Goal: Task Accomplishment & Management: Use online tool/utility

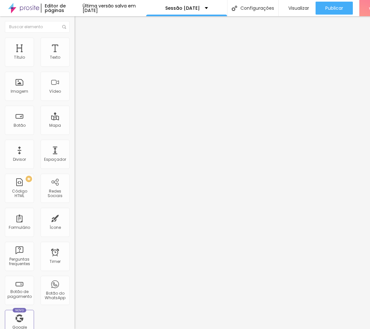
click at [75, 48] on ul "Conteúdo Estilo Avançado" at bounding box center [112, 40] width 75 height 19
click at [80, 45] on span "Estilo" at bounding box center [85, 42] width 10 height 6
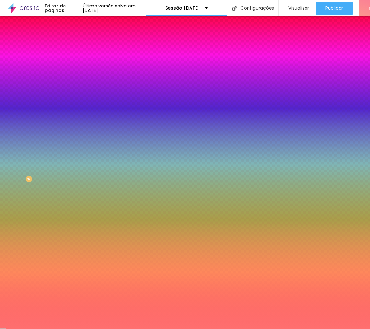
click at [75, 62] on div at bounding box center [112, 62] width 75 height 0
click at [75, 64] on input "#FF6F6F" at bounding box center [114, 65] width 78 height 6
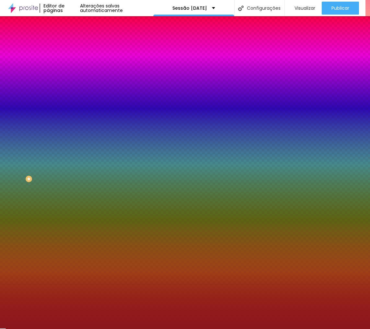
type input "#8B181D"
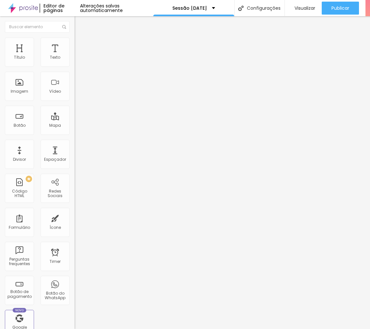
click at [75, 41] on img at bounding box center [78, 41] width 6 height 6
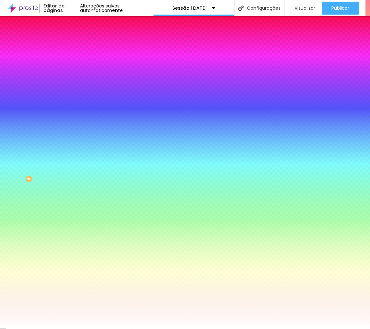
click at [75, 64] on input "#FFFFFF" at bounding box center [114, 65] width 78 height 6
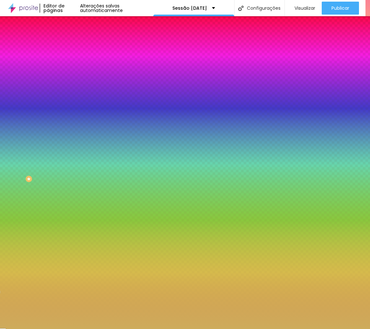
type input "#CEAC5C"
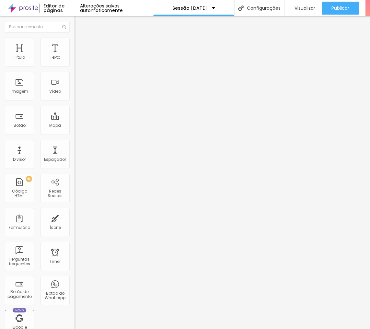
click at [80, 45] on span "Estilo" at bounding box center [85, 42] width 10 height 6
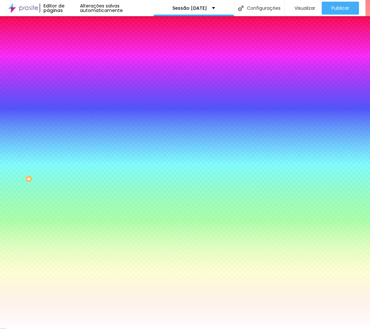
click at [75, 64] on input "#FFFFFF" at bounding box center [114, 65] width 78 height 6
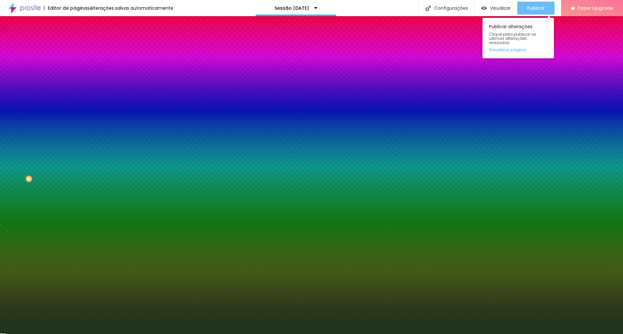
type input "#1D351D"
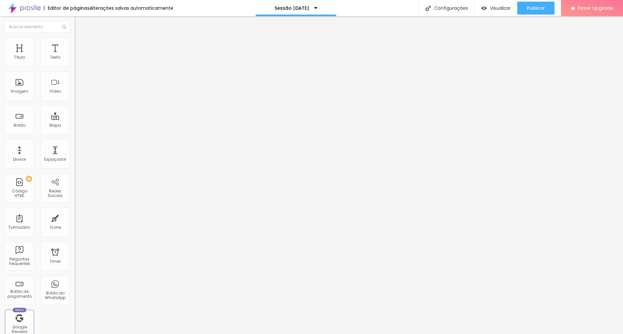
click at [80, 43] on span "Avançado" at bounding box center [90, 42] width 21 height 6
click at [75, 37] on img at bounding box center [78, 34] width 6 height 6
click at [77, 60] on icon "button" at bounding box center [79, 58] width 4 height 4
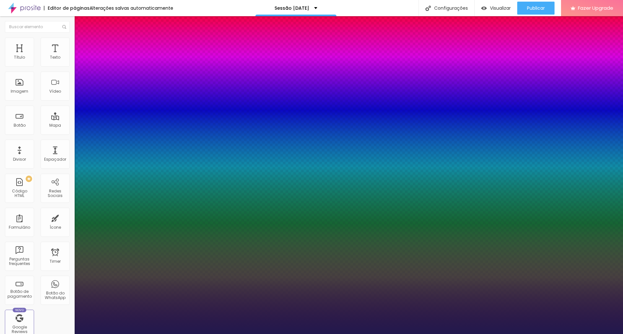
type input "1"
click at [567, 334] on div at bounding box center [311, 334] width 623 height 0
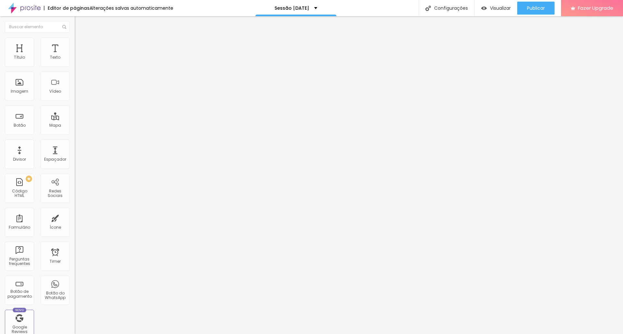
click at [75, 40] on img at bounding box center [78, 41] width 6 height 6
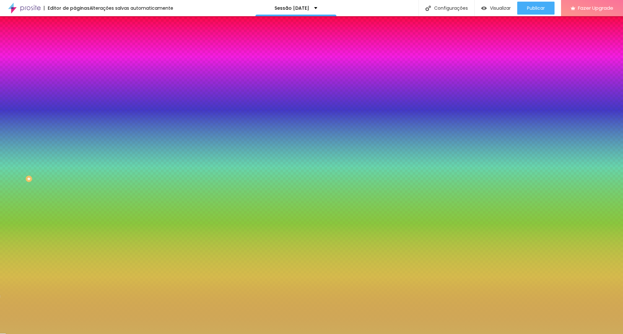
click at [75, 64] on input "#CEAC5C" at bounding box center [114, 65] width 78 height 6
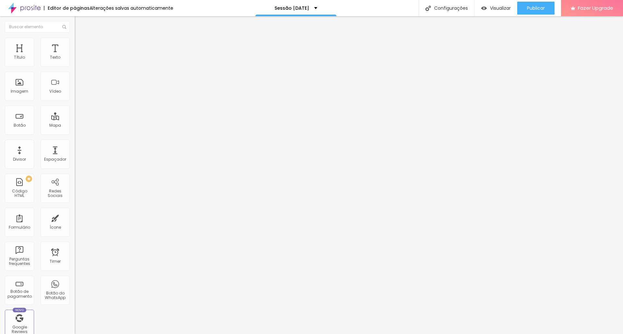
click at [75, 38] on ul "Conteúdo Estilo Avançado" at bounding box center [112, 40] width 75 height 19
click at [80, 44] on span "Estilo" at bounding box center [85, 42] width 10 height 6
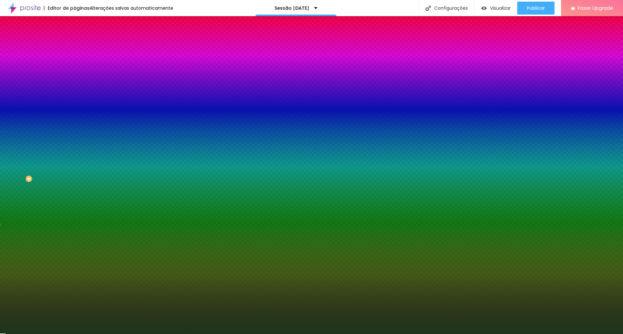
click at [75, 65] on input "#1D351D" at bounding box center [114, 65] width 78 height 6
paste input "CEAC5C"
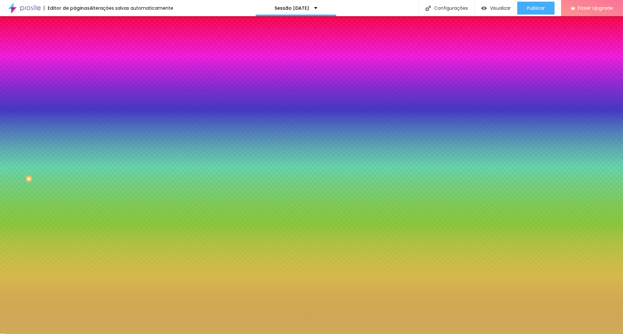
type input "#CEAC5C"
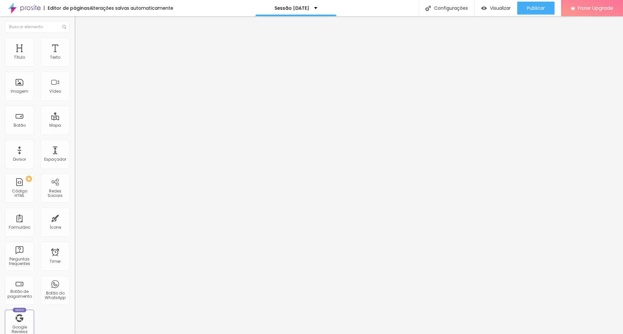
click at [75, 42] on li "Estilo" at bounding box center [112, 41] width 75 height 6
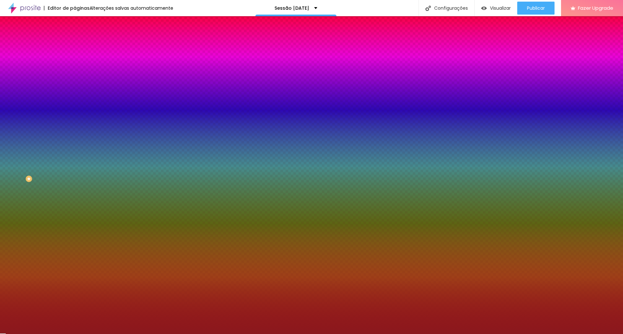
click at [75, 65] on input "#8B181D" at bounding box center [114, 65] width 78 height 6
paste input "CEAC5C"
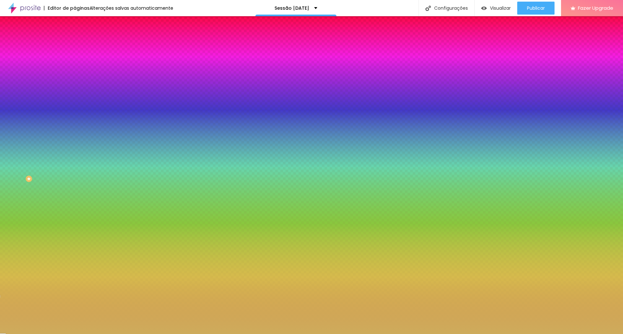
type input "#CEAC5C"
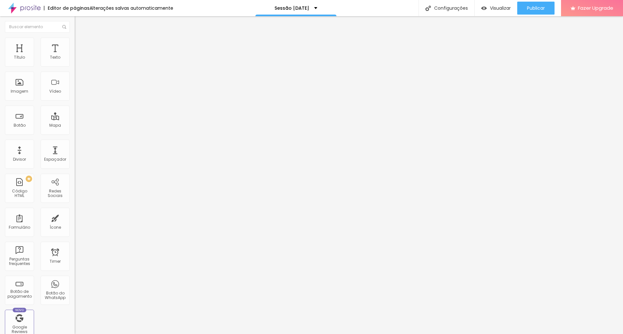
click at [80, 44] on span "Avançado" at bounding box center [90, 42] width 21 height 6
click at [80, 45] on span "Estilo" at bounding box center [85, 42] width 10 height 6
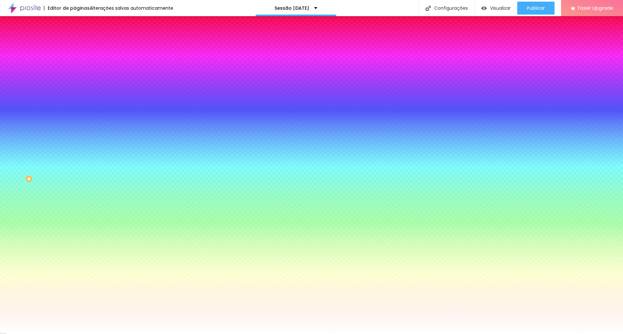
click at [75, 60] on span "Adicionar imagem" at bounding box center [96, 57] width 42 height 6
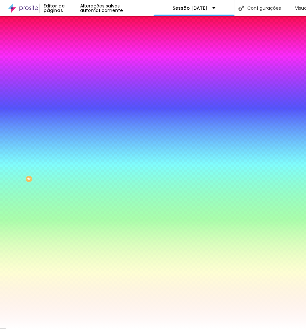
click at [75, 60] on span "Adicionar imagem" at bounding box center [96, 57] width 42 height 6
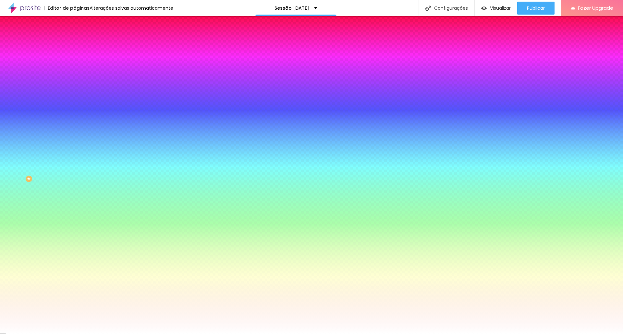
click at [75, 67] on span "Nenhum" at bounding box center [83, 65] width 17 height 6
click at [75, 77] on span "Parallax" at bounding box center [83, 75] width 16 height 6
click at [75, 71] on span "Nenhum" at bounding box center [83, 69] width 17 height 6
click at [75, 77] on div "Efeito da Imagem Nenhum Nenhum Parallax" at bounding box center [112, 68] width 75 height 18
click at [75, 44] on img at bounding box center [78, 47] width 6 height 6
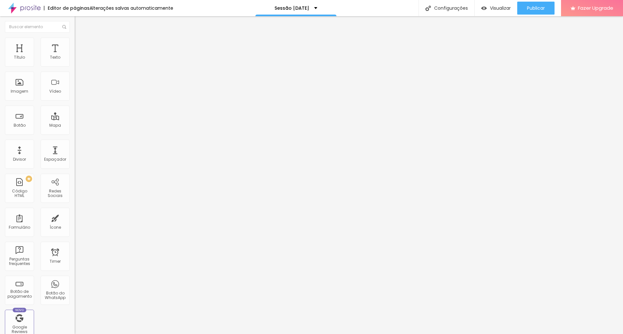
type input "15"
type input "10"
type input "5"
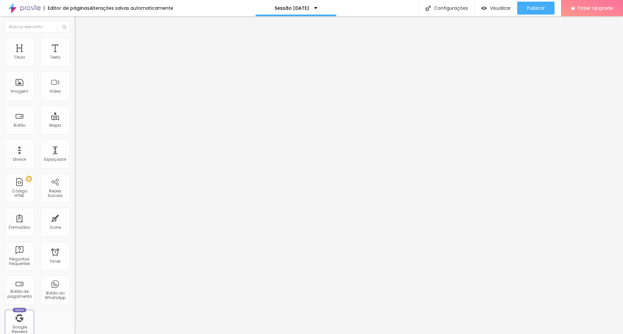
type input "5"
type input "0"
type input "5"
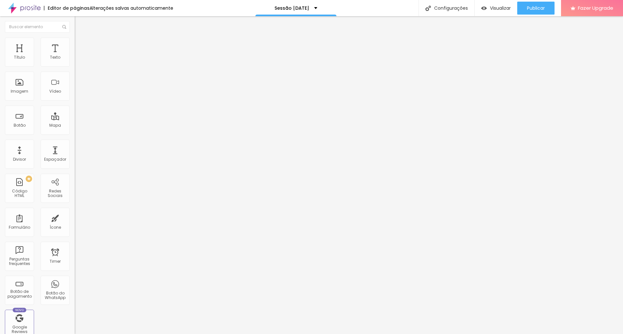
type input "10"
type input "15"
type input "20"
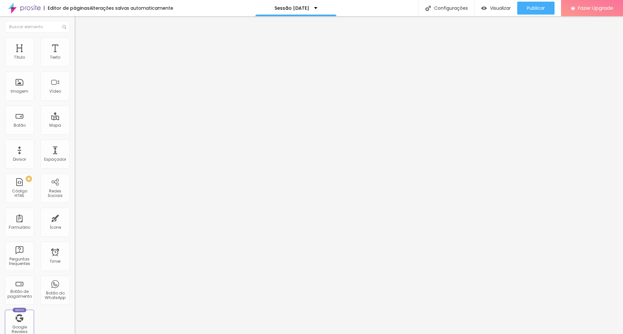
type input "20"
type input "25"
type input "30"
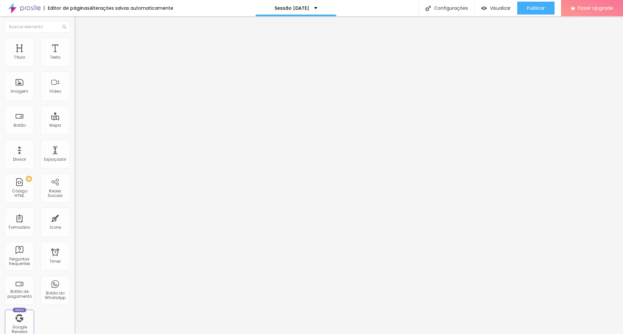
drag, startPoint x: 40, startPoint y: 65, endPoint x: 65, endPoint y: 67, distance: 25.4
type input "30"
click at [75, 126] on input "range" at bounding box center [96, 128] width 42 height 5
type input "108"
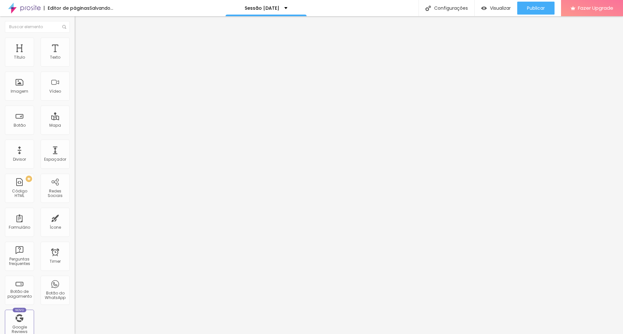
type input "160"
type input "234"
type input "297"
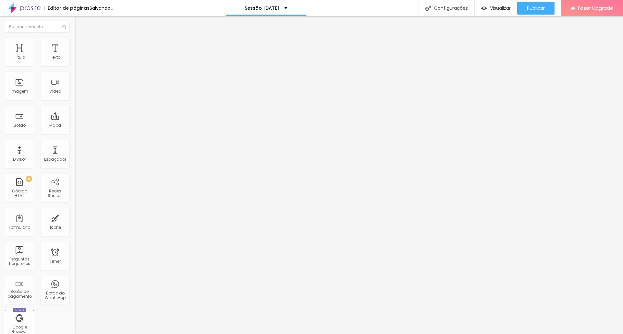
type input "297"
type input "355"
type input "403"
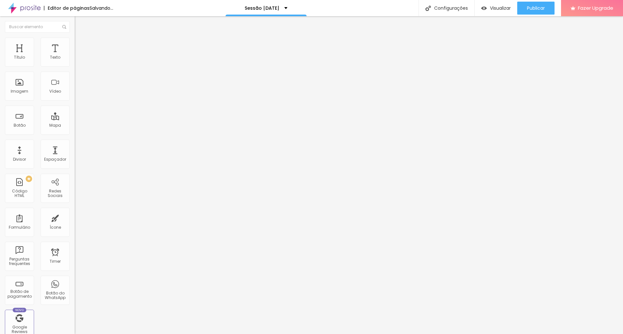
type input "450"
type input "461"
type input "466"
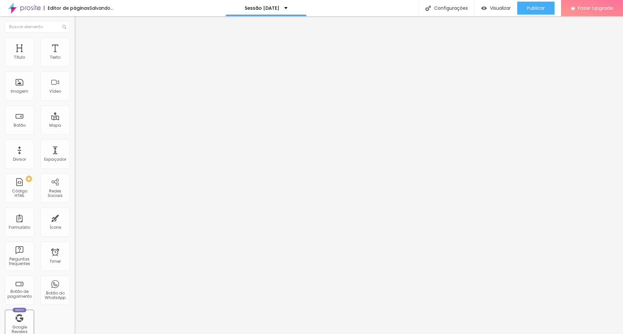
type input "466"
type input "471"
type input "466"
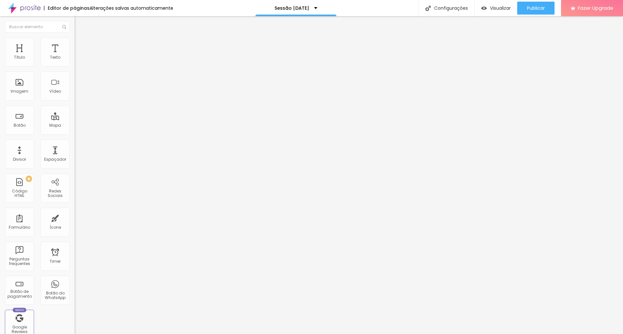
type input "439"
type input "413"
type input "387"
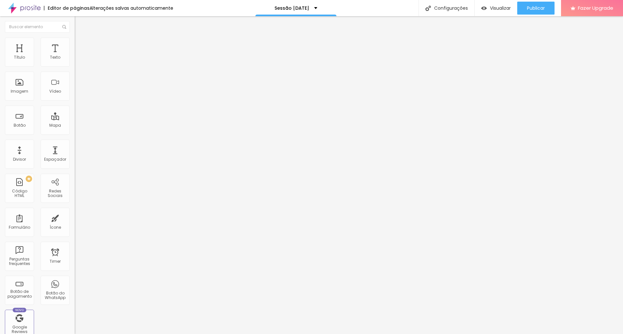
type input "387"
type input "371"
type input "360"
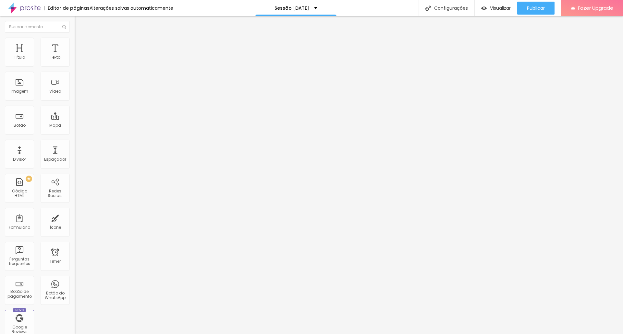
type input "350"
type input "345"
type input "339"
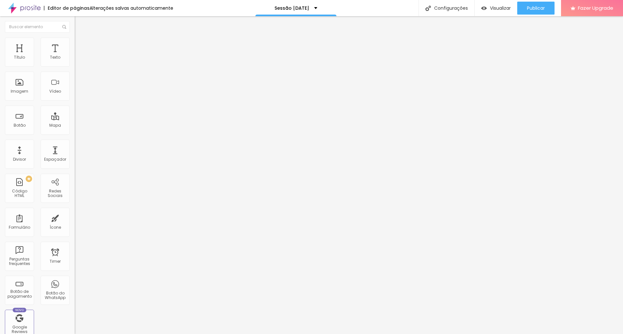
type input "339"
type input "334"
type input "329"
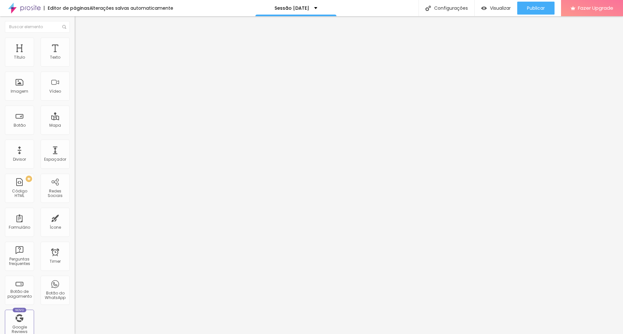
type input "324"
type input "318"
type input "302"
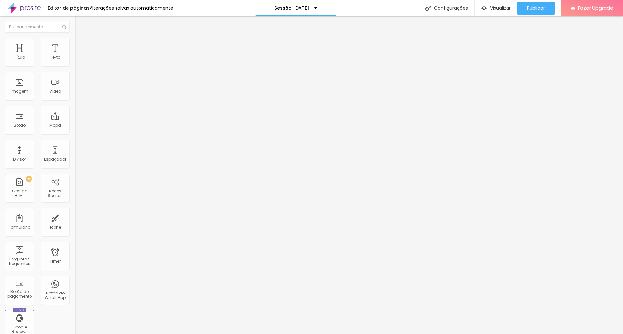
type input "302"
type input "292"
type input "281"
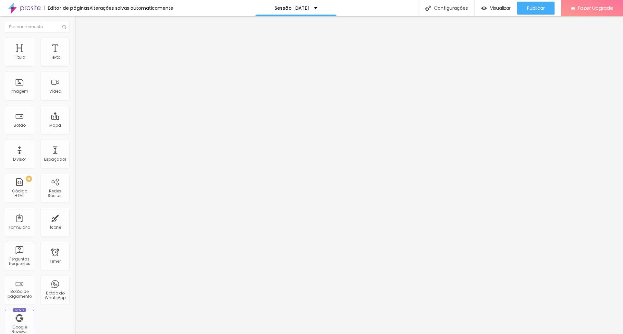
type input "266"
type input "245"
type input "239"
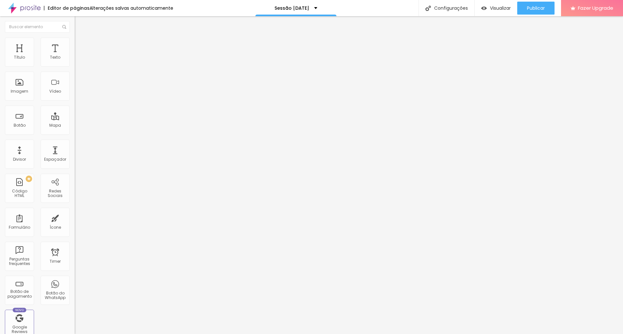
type input "239"
type input "229"
type input "218"
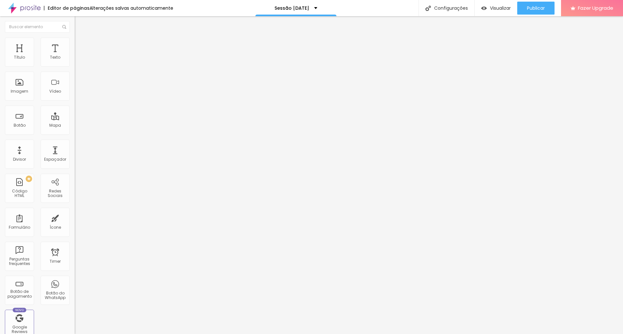
type input "202"
type input "187"
type input "176"
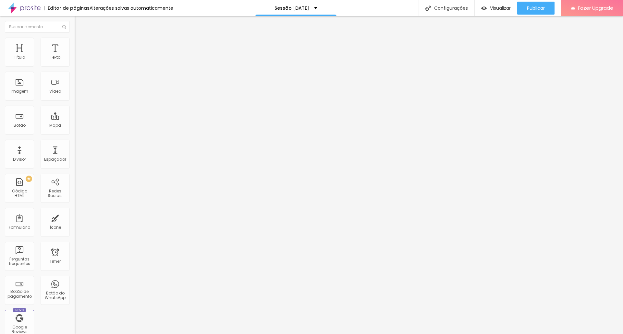
type input "176"
type input "165"
type input "155"
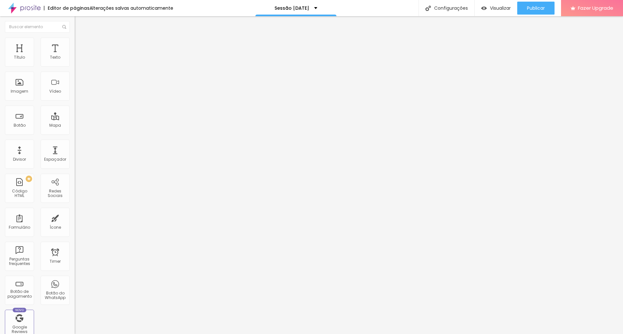
type input "150"
type input "144"
type input "139"
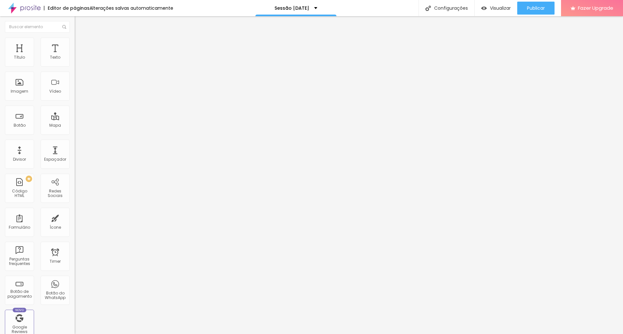
type input "139"
type input "134"
type input "123"
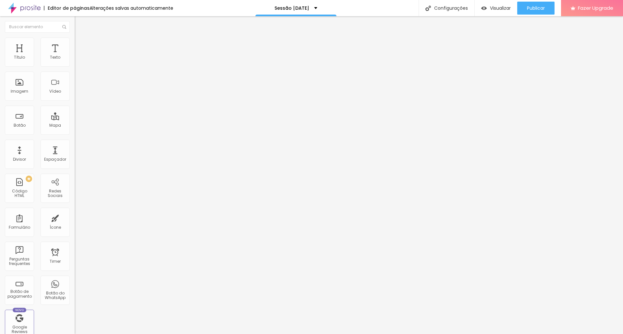
type input "118"
type input "108"
type input "97"
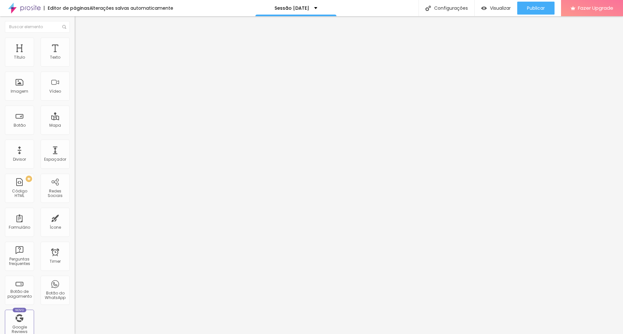
type input "97"
type input "92"
type input "81"
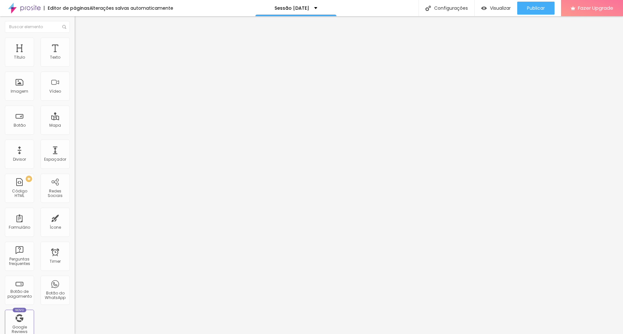
type input "76"
type input "60"
type input "28"
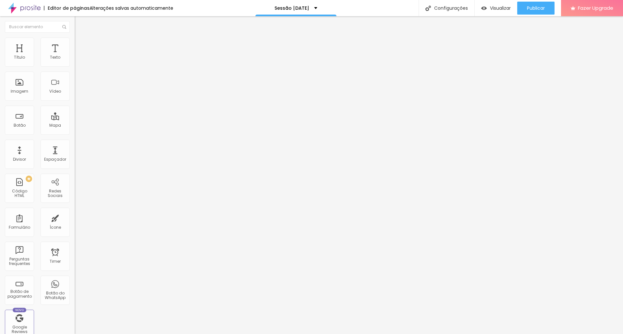
type input "28"
type input "23"
type input "18"
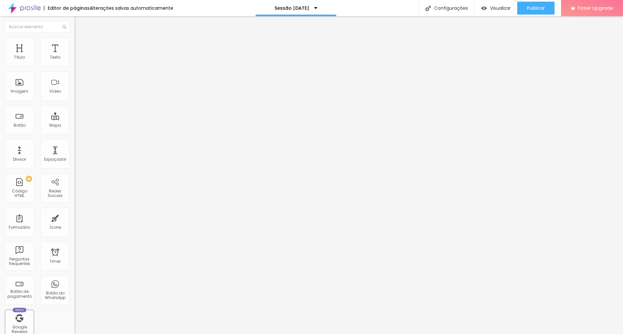
type input "7"
type input "2"
type input "0"
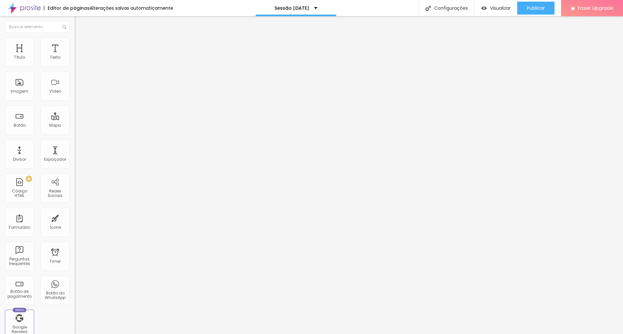
type input "0"
type input "2"
type input "13"
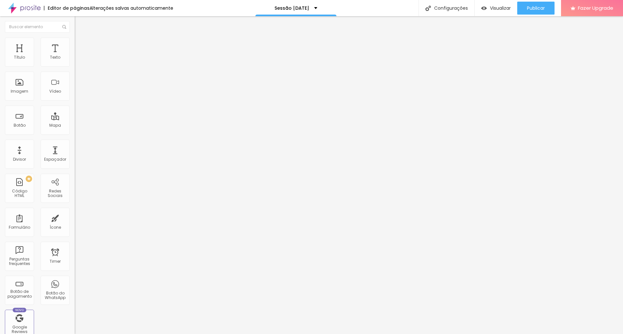
type input "23"
type input "34"
type input "39"
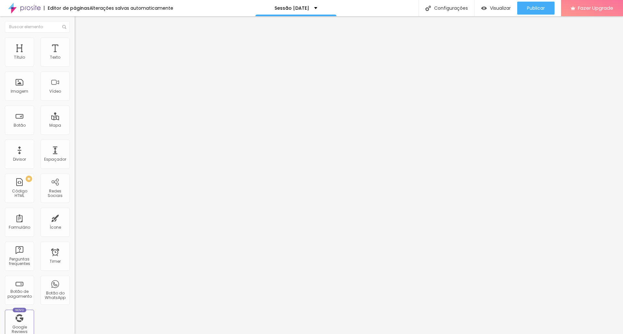
type input "39"
type input "50"
type input "60"
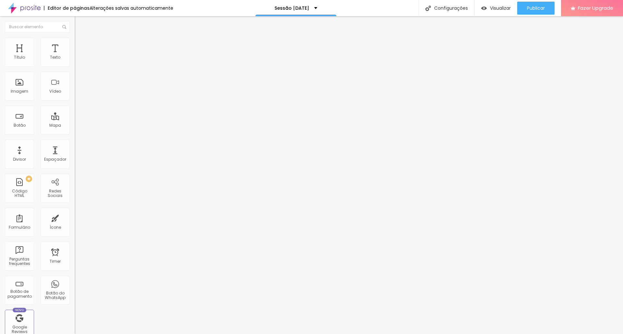
type input "65"
type input "71"
type input "81"
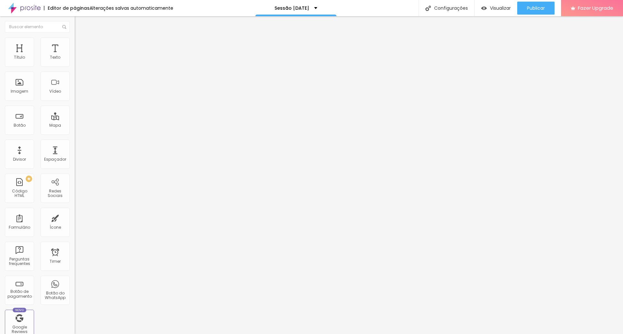
type input "81"
type input "86"
type input "92"
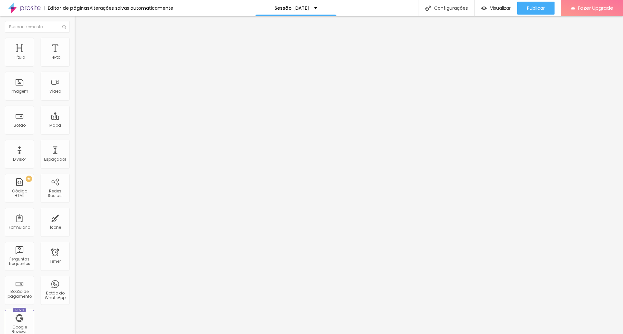
type input "97"
type input "102"
type input "108"
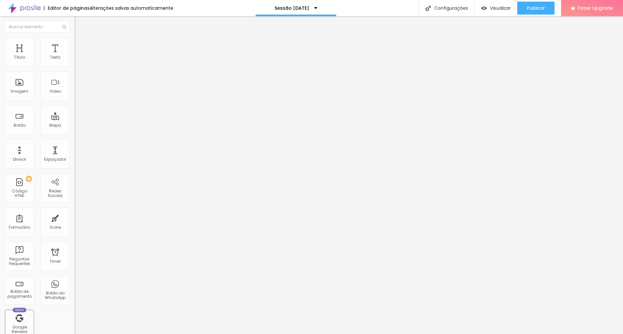
type input "108"
type input "113"
type input "118"
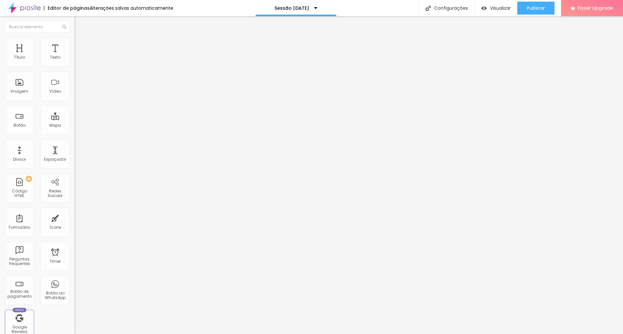
type input "123"
type input "118"
type input "113"
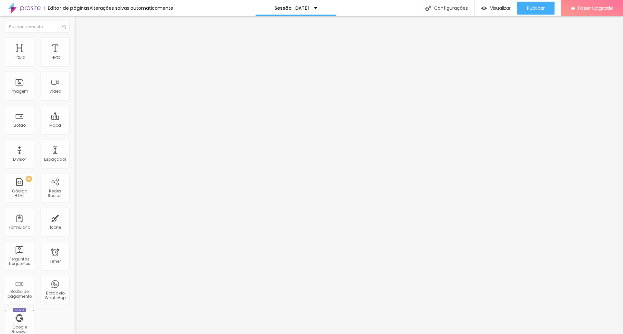
type input "113"
type input "108"
type input "97"
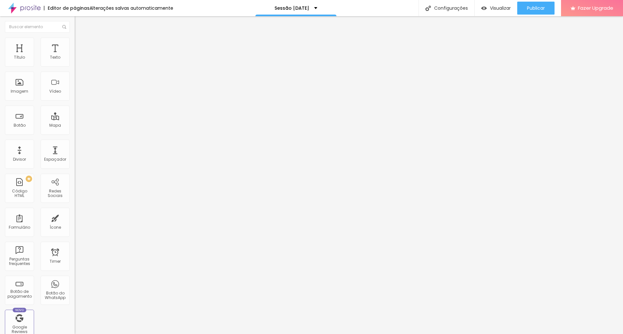
type input "92"
type input "86"
type input "81"
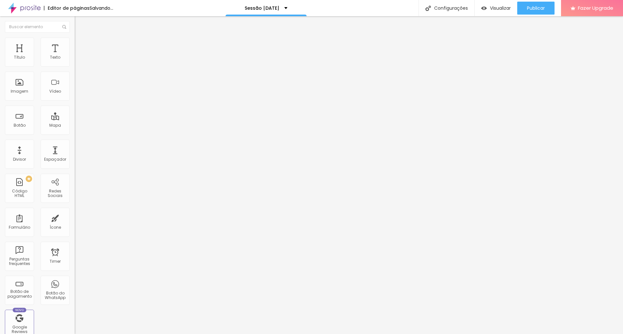
type input "81"
type input "76"
drag, startPoint x: 18, startPoint y: 77, endPoint x: 19, endPoint y: 85, distance: 8.1
type input "71"
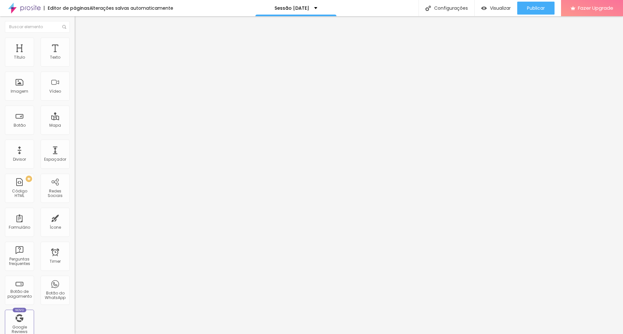
click at [75, 218] on input "range" at bounding box center [96, 220] width 42 height 5
type input "71"
type input "25"
type input "20"
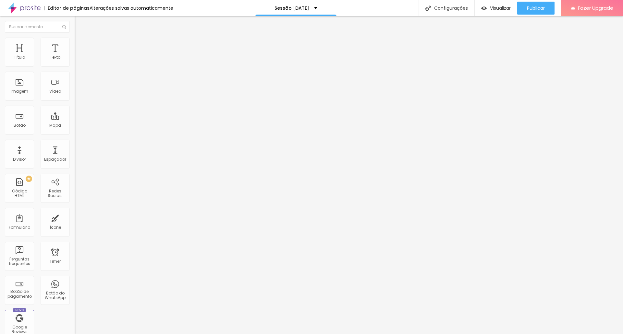
type input "20"
type input "15"
type input "10"
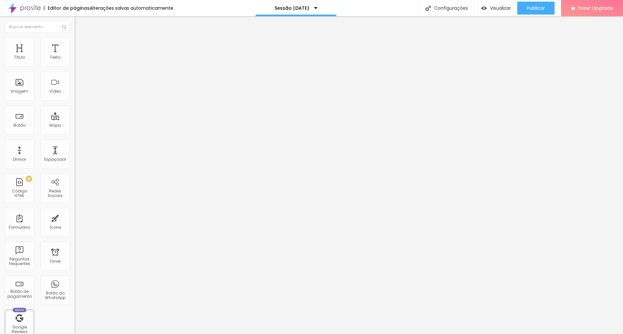
type input "5"
type input "0"
drag, startPoint x: 54, startPoint y: 65, endPoint x: 30, endPoint y: 71, distance: 25.9
click at [75, 126] on input "range" at bounding box center [96, 128] width 42 height 5
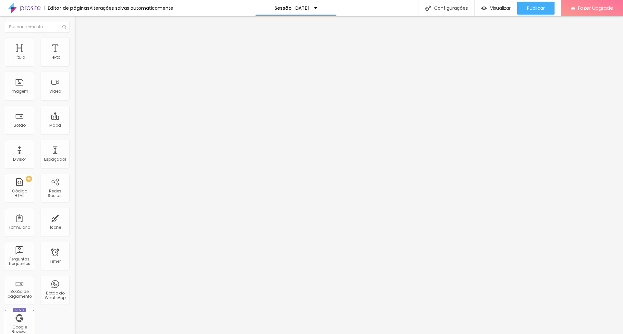
click at [75, 42] on img at bounding box center [78, 41] width 6 height 6
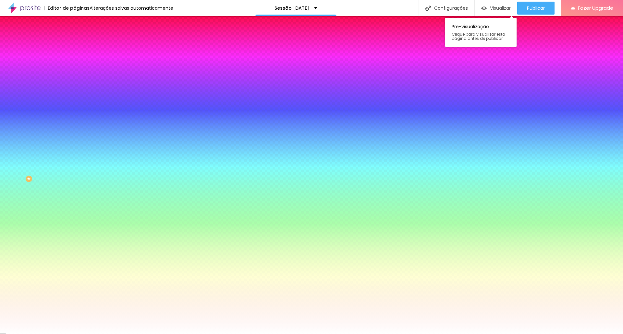
click at [500, 8] on span "Visualizar" at bounding box center [500, 8] width 21 height 5
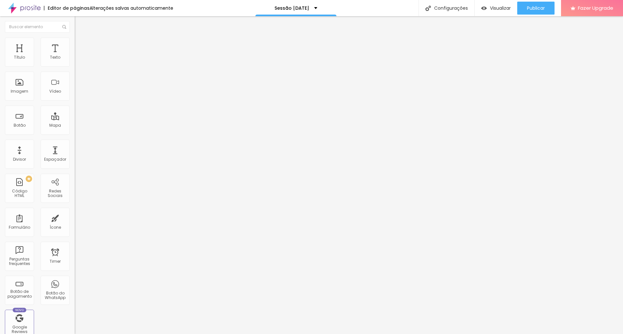
click at [75, 64] on img at bounding box center [77, 62] width 5 height 5
click at [75, 42] on li "Estilo" at bounding box center [112, 41] width 75 height 6
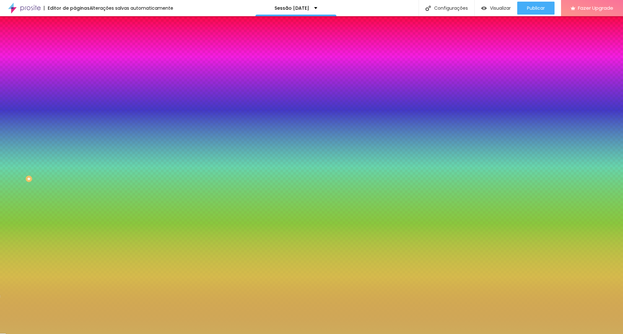
click at [75, 44] on img at bounding box center [78, 47] width 6 height 6
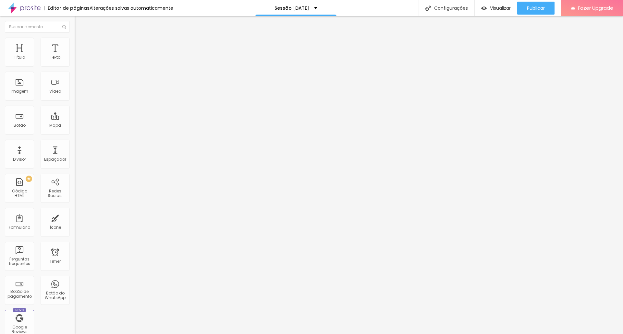
drag, startPoint x: 46, startPoint y: 65, endPoint x: 34, endPoint y: 64, distance: 12.4
click at [75, 126] on input "range" at bounding box center [96, 128] width 42 height 5
click at [80, 38] on span "Conteúdo" at bounding box center [90, 36] width 20 height 6
click at [75, 64] on img at bounding box center [77, 62] width 5 height 5
click at [75, 43] on li "Estilo" at bounding box center [112, 41] width 75 height 6
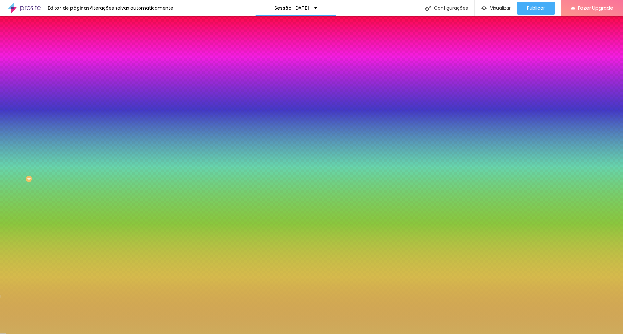
click at [75, 44] on li "Avançado" at bounding box center [112, 47] width 75 height 6
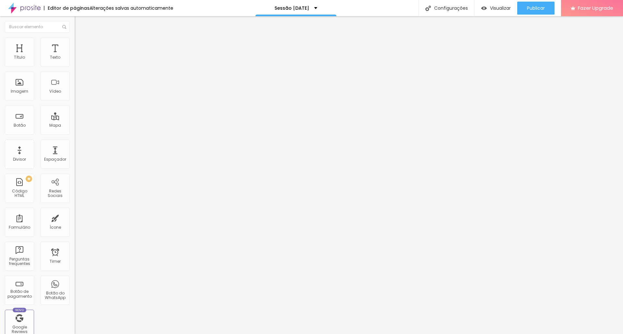
drag, startPoint x: 28, startPoint y: 65, endPoint x: 32, endPoint y: 64, distance: 4.3
click at [75, 126] on input "range" at bounding box center [96, 128] width 42 height 5
click at [75, 65] on div at bounding box center [112, 62] width 75 height 5
click at [75, 39] on img at bounding box center [78, 41] width 6 height 6
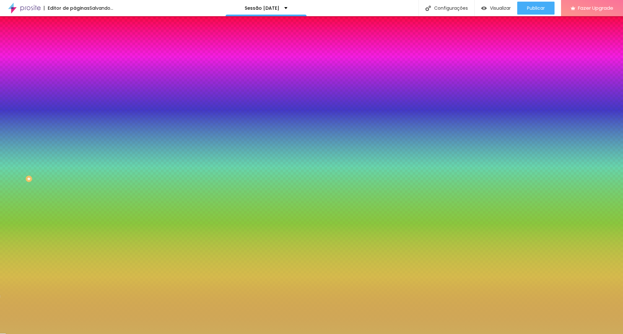
click at [75, 44] on li "Avançado" at bounding box center [112, 47] width 75 height 6
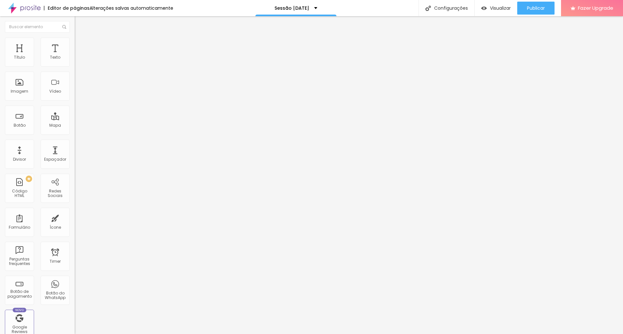
click at [75, 126] on input "range" at bounding box center [96, 128] width 42 height 5
click at [75, 38] on li "Conteúdo" at bounding box center [112, 34] width 75 height 6
click at [79, 25] on div "Editar Coluna" at bounding box center [99, 23] width 40 height 5
click at [80, 45] on span "Estilo" at bounding box center [85, 42] width 10 height 6
click at [75, 43] on li "Estilo" at bounding box center [112, 41] width 75 height 6
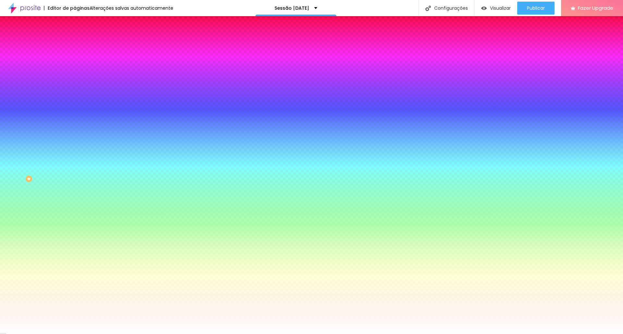
click at [80, 46] on span "Avançado" at bounding box center [90, 49] width 21 height 6
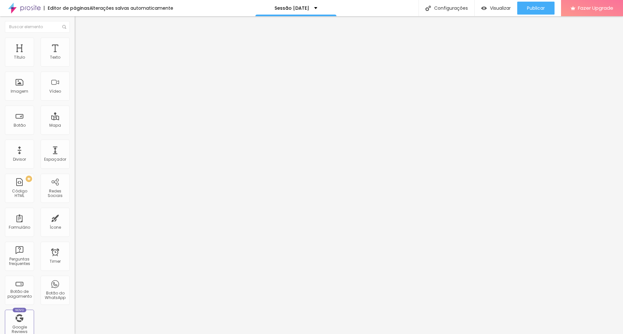
drag, startPoint x: 30, startPoint y: 63, endPoint x: 42, endPoint y: 63, distance: 11.7
click at [75, 126] on input "range" at bounding box center [96, 128] width 42 height 5
click at [75, 43] on li "Estilo" at bounding box center [112, 41] width 75 height 6
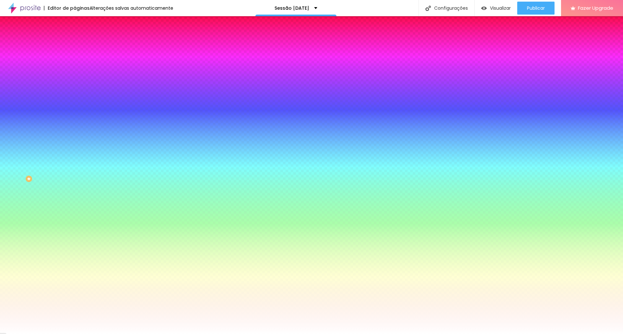
click at [75, 38] on li "Conteúdo" at bounding box center [112, 34] width 75 height 6
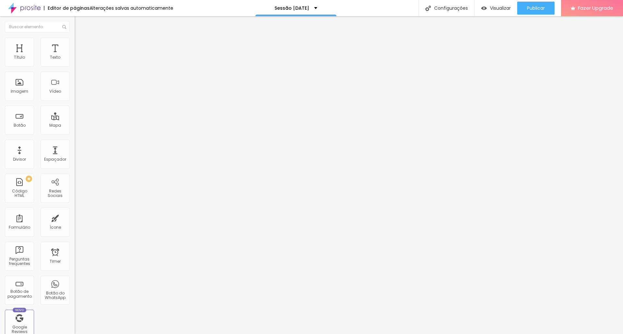
click at [75, 59] on span "Completo" at bounding box center [85, 56] width 20 height 6
click at [75, 63] on span "Encaixotado" at bounding box center [87, 60] width 25 height 6
click at [75, 60] on div at bounding box center [112, 56] width 75 height 5
click at [75, 59] on img at bounding box center [77, 56] width 5 height 5
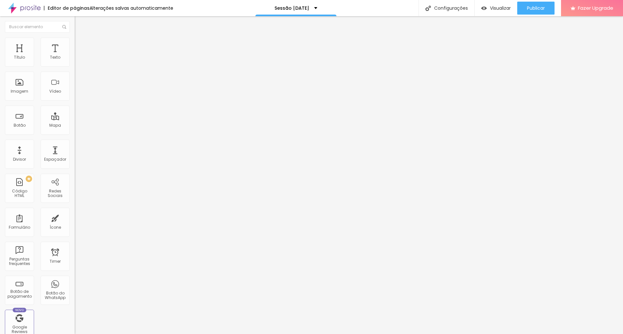
click at [75, 59] on img at bounding box center [77, 56] width 5 height 5
click at [80, 44] on span "Avançado" at bounding box center [90, 42] width 21 height 6
click at [75, 54] on img at bounding box center [77, 53] width 4 height 4
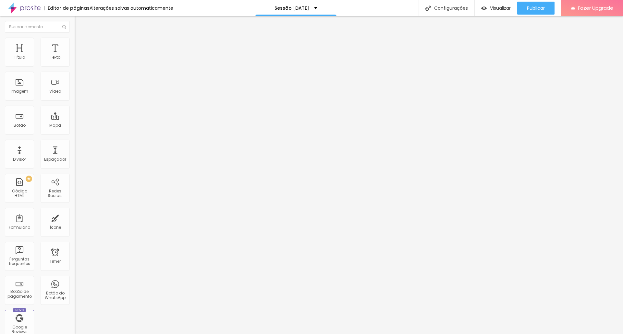
click at [75, 101] on span "16:9 Cinema" at bounding box center [87, 99] width 25 height 6
click at [75, 112] on span "Padrão" at bounding box center [82, 109] width 15 height 6
click at [75, 115] on span "Quadrado" at bounding box center [85, 113] width 21 height 6
click at [75, 119] on div "Proporção 1:1 Quadrado Cinema 16:9 Padrão 4:3 Quadrado 1:1 Original" at bounding box center [112, 106] width 75 height 26
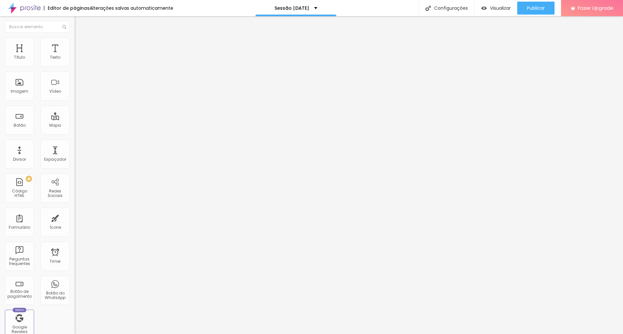
click at [75, 119] on span "Original" at bounding box center [83, 117] width 16 height 6
click at [75, 105] on div "Cinema 16:9" at bounding box center [112, 103] width 75 height 4
click at [75, 42] on img at bounding box center [78, 41] width 6 height 6
drag, startPoint x: 63, startPoint y: 70, endPoint x: 43, endPoint y: 67, distance: 20.3
click at [75, 66] on input "range" at bounding box center [96, 63] width 42 height 5
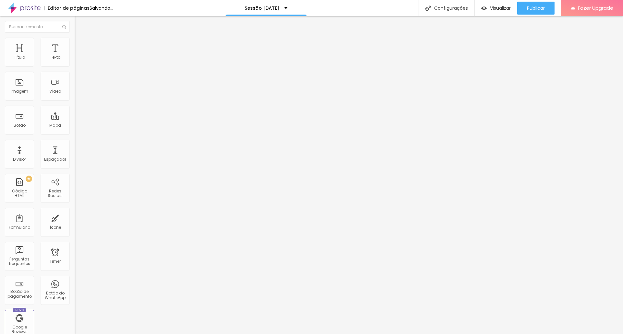
drag, startPoint x: 44, startPoint y: 71, endPoint x: 73, endPoint y: 68, distance: 29.0
click at [75, 66] on input "range" at bounding box center [96, 63] width 42 height 5
click at [75, 44] on li "Avançado" at bounding box center [112, 47] width 75 height 6
drag, startPoint x: 16, startPoint y: 76, endPoint x: 7, endPoint y: 73, distance: 9.6
click at [75, 218] on input "range" at bounding box center [96, 220] width 42 height 5
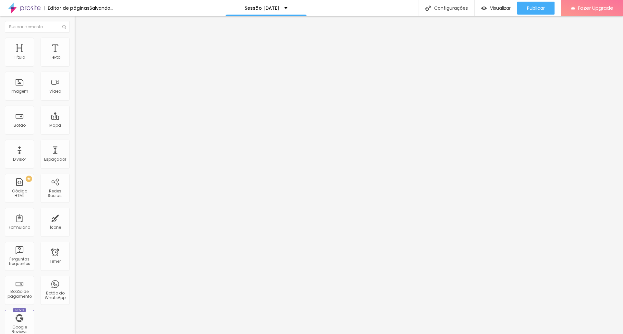
drag, startPoint x: 18, startPoint y: 66, endPoint x: 4, endPoint y: 62, distance: 14.8
click at [75, 62] on div "10 Espaço de cima" at bounding box center [112, 97] width 75 height 92
drag, startPoint x: 19, startPoint y: 65, endPoint x: 0, endPoint y: 67, distance: 18.9
click at [75, 126] on input "range" at bounding box center [96, 128] width 42 height 5
click at [490, 9] on span "Visualizar" at bounding box center [500, 8] width 21 height 5
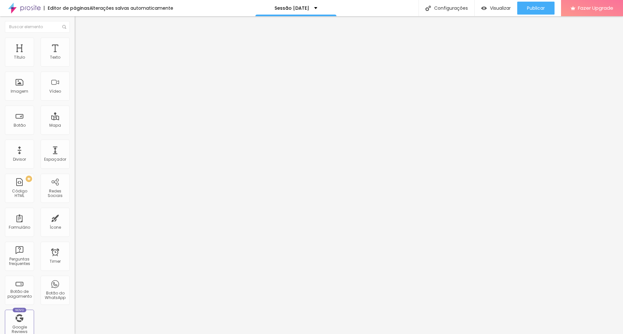
drag, startPoint x: 59, startPoint y: 74, endPoint x: 22, endPoint y: 74, distance: 37.0
click at [75, 61] on input "Quero ver os planos" at bounding box center [114, 57] width 78 height 6
click at [75, 98] on span "Grande" at bounding box center [82, 100] width 15 height 6
click at [75, 110] on span "Normal" at bounding box center [82, 107] width 15 height 6
click at [75, 106] on span "Pequeno" at bounding box center [83, 104] width 17 height 6
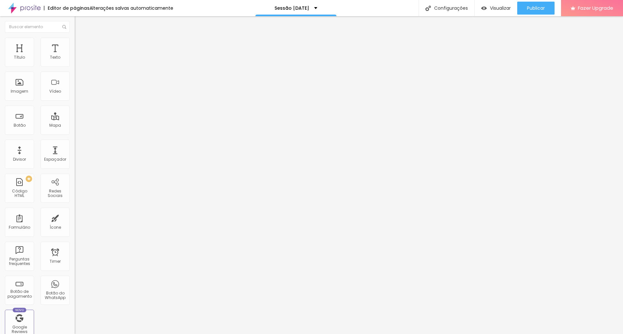
click at [75, 39] on img at bounding box center [78, 41] width 6 height 6
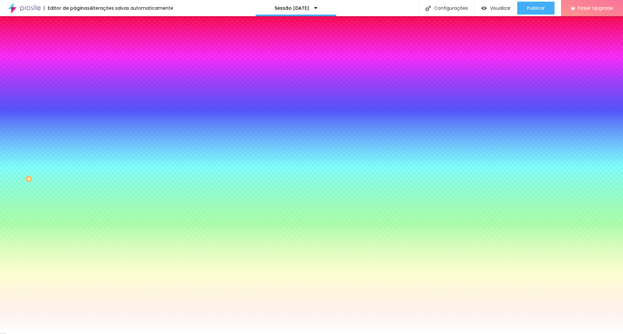
click at [75, 62] on div at bounding box center [112, 62] width 75 height 0
click at [75, 68] on input "#DA4E4E" at bounding box center [114, 65] width 78 height 6
paste input "6F0F11"
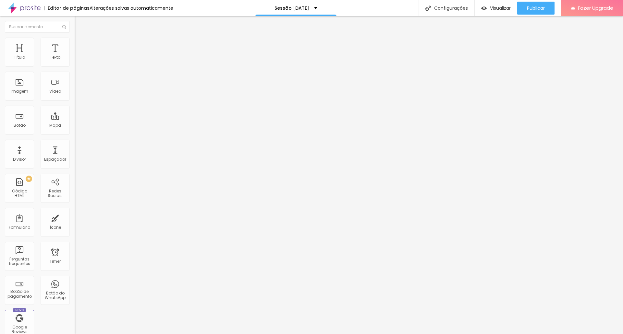
click at [80, 43] on span "Estilo" at bounding box center [85, 42] width 10 height 6
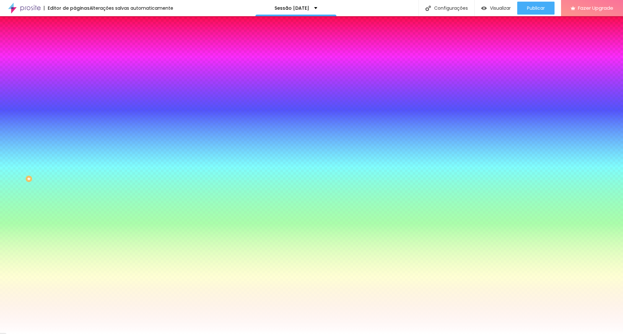
click at [75, 220] on input "#0C6B28" at bounding box center [114, 223] width 78 height 6
paste input "325632"
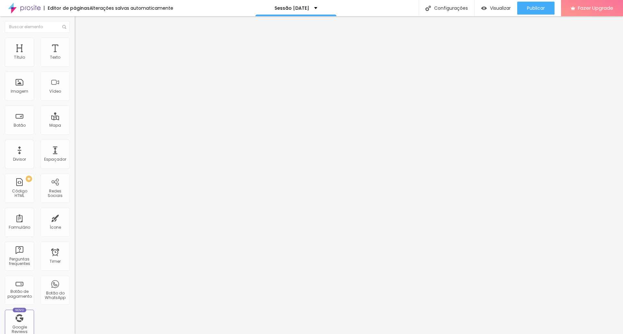
click at [75, 40] on img at bounding box center [78, 41] width 6 height 6
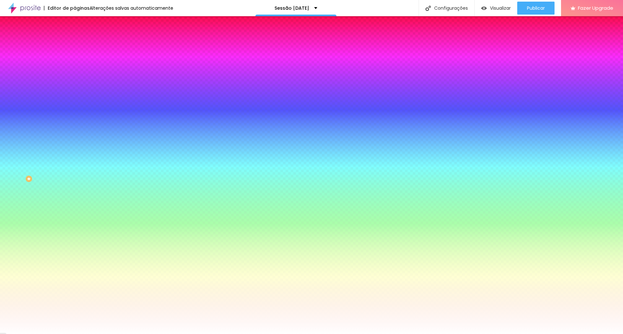
click at [75, 238] on input "#FFFFFF" at bounding box center [114, 241] width 78 height 6
paste input "CEAC5C"
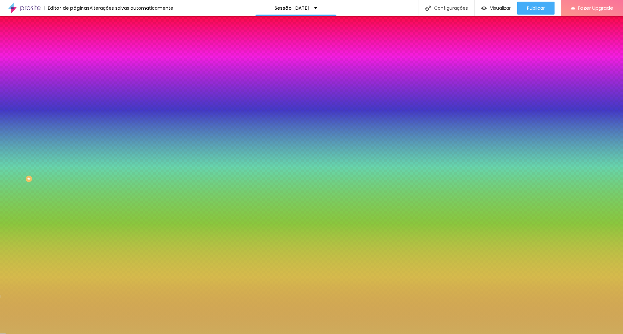
click at [75, 235] on div "Editar Botão Conteúdo Estilo Avançado Cor de fundo Voltar ao padrão #6F0F11 Tip…" at bounding box center [112, 175] width 75 height 318
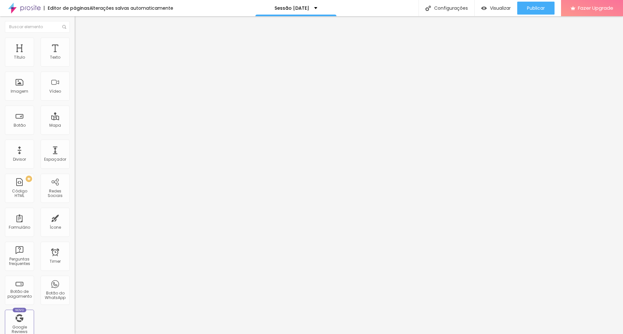
click at [75, 42] on li "Estilo" at bounding box center [112, 41] width 75 height 6
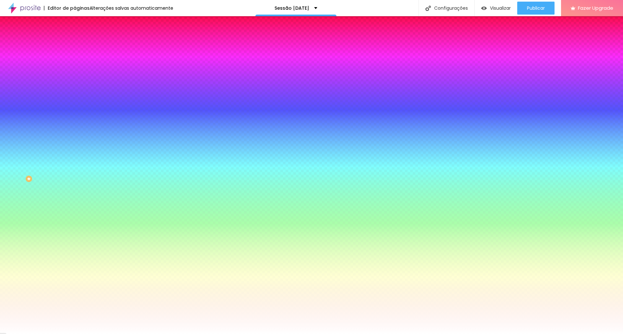
click at [75, 44] on li "Avançado" at bounding box center [112, 47] width 75 height 6
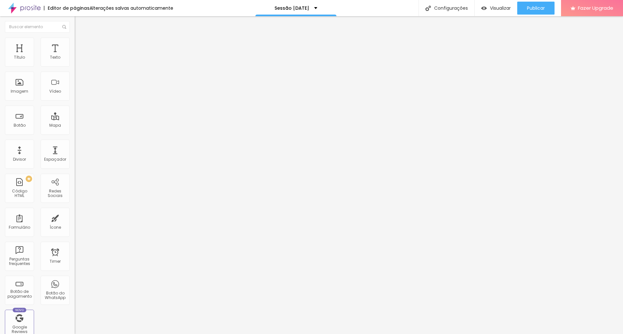
click at [75, 43] on li "Estilo" at bounding box center [112, 41] width 75 height 6
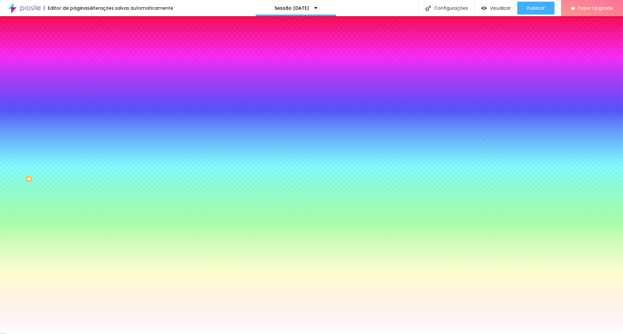
click at [75, 37] on img at bounding box center [78, 34] width 6 height 6
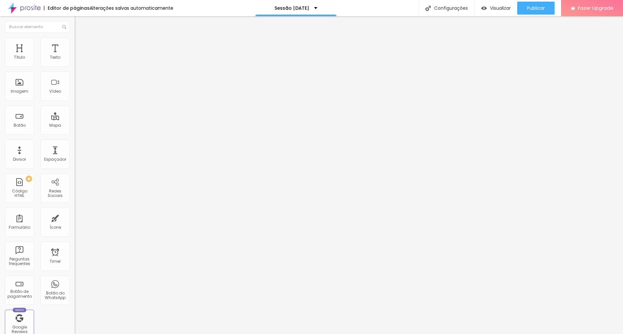
click at [79, 24] on div "Editar Seção" at bounding box center [98, 23] width 38 height 5
click at [75, 21] on button "Editar Seção" at bounding box center [112, 23] width 75 height 15
click at [79, 24] on div "Editar Seção" at bounding box center [98, 23] width 38 height 5
click at [75, 66] on span "Titulo 3" at bounding box center [84, 62] width 18 height 7
click at [75, 60] on div "Titulo 2 H2" at bounding box center [112, 57] width 75 height 6
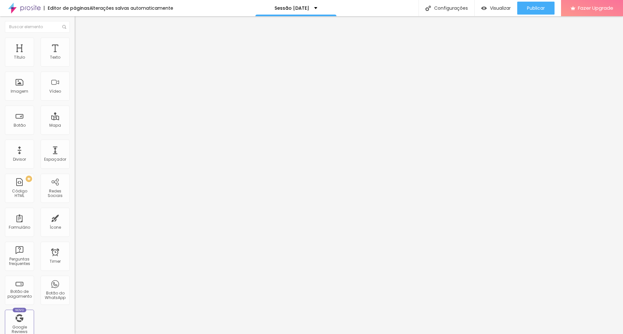
click at [75, 42] on img at bounding box center [78, 41] width 6 height 6
drag, startPoint x: 18, startPoint y: 64, endPoint x: 0, endPoint y: 62, distance: 17.6
click at [75, 119] on input "range" at bounding box center [96, 121] width 42 height 5
drag, startPoint x: 20, startPoint y: 78, endPoint x: 0, endPoint y: 76, distance: 19.9
click at [75, 211] on input "range" at bounding box center [96, 213] width 42 height 5
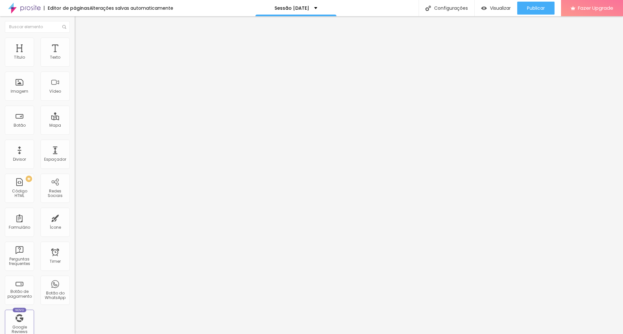
click at [75, 59] on span "Encaixotado" at bounding box center [87, 56] width 25 height 6
click at [75, 69] on span "Completo" at bounding box center [85, 67] width 20 height 6
click at [75, 35] on ul "Conteúdo Estilo Avançado" at bounding box center [112, 40] width 75 height 19
click at [75, 41] on img at bounding box center [78, 41] width 6 height 6
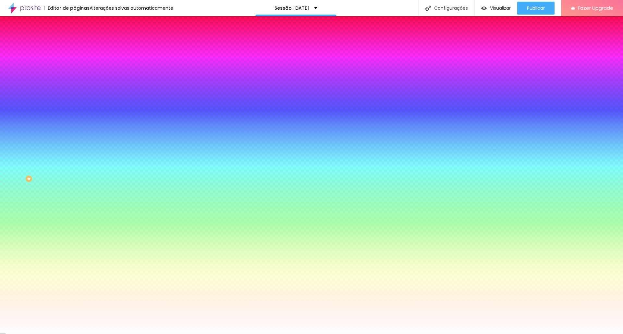
click at [75, 44] on li "Avançado" at bounding box center [112, 47] width 75 height 6
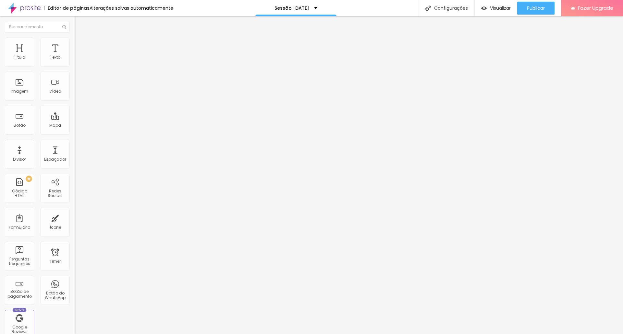
drag, startPoint x: 42, startPoint y: 65, endPoint x: 0, endPoint y: 65, distance: 42.5
click at [75, 126] on input "range" at bounding box center [96, 128] width 42 height 5
drag, startPoint x: 18, startPoint y: 77, endPoint x: 4, endPoint y: 77, distance: 14.6
click at [75, 218] on input "range" at bounding box center [96, 220] width 42 height 5
drag, startPoint x: 14, startPoint y: 66, endPoint x: 39, endPoint y: 63, distance: 25.2
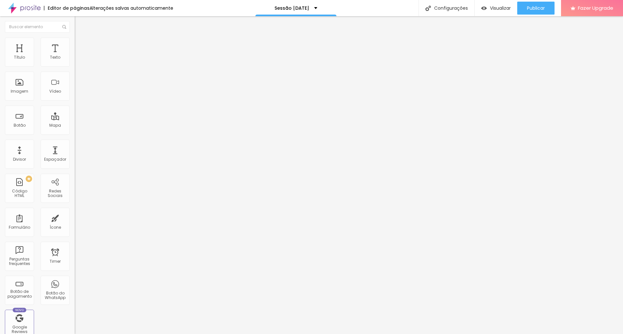
click at [75, 126] on div at bounding box center [112, 129] width 75 height 6
click at [75, 126] on input "range" at bounding box center [96, 128] width 42 height 5
drag, startPoint x: 39, startPoint y: 63, endPoint x: 42, endPoint y: 64, distance: 3.6
click at [75, 126] on input "range" at bounding box center [96, 128] width 42 height 5
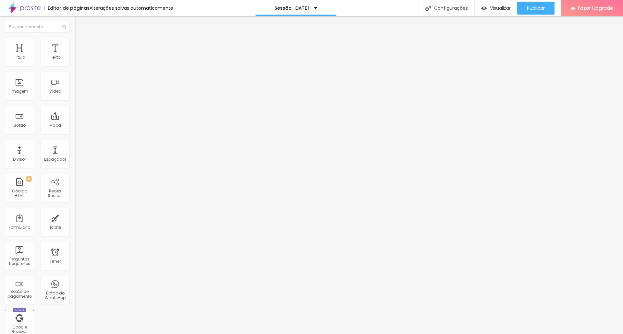
drag, startPoint x: 47, startPoint y: 63, endPoint x: 8, endPoint y: 68, distance: 39.5
click at [75, 126] on input "range" at bounding box center [96, 128] width 42 height 5
click at [75, 43] on li "Estilo" at bounding box center [112, 41] width 75 height 6
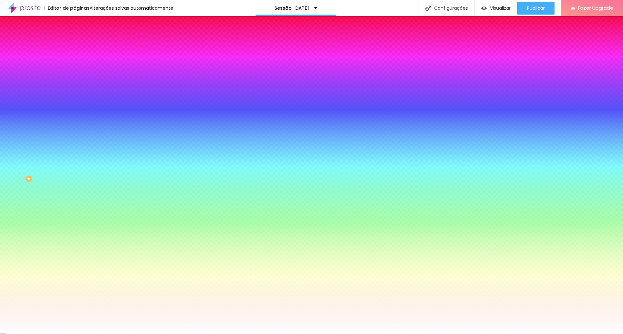
click at [75, 38] on li "Conteúdo" at bounding box center [112, 34] width 75 height 6
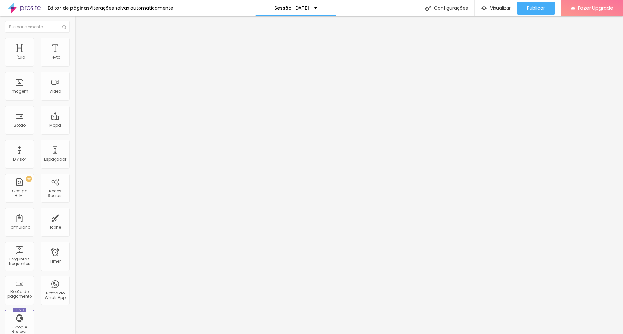
click at [80, 38] on span "Conteúdo" at bounding box center [90, 36] width 20 height 6
click at [75, 59] on span "Completo" at bounding box center [85, 56] width 20 height 6
click at [75, 62] on div at bounding box center [112, 62] width 75 height 5
click at [75, 40] on img at bounding box center [78, 41] width 6 height 6
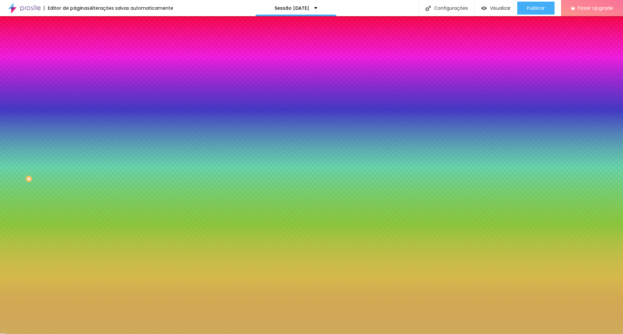
click at [75, 62] on div at bounding box center [112, 62] width 75 height 0
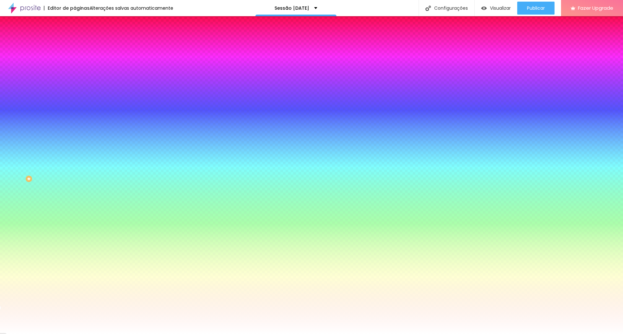
drag, startPoint x: 39, startPoint y: 85, endPoint x: 0, endPoint y: 63, distance: 44.6
click at [75, 63] on div "Cor de fundo Voltar ao padrão #FFFFFF Sombra DESATIVADO Voltar ao padrão Borda …" at bounding box center [112, 80] width 75 height 58
click at [75, 62] on div at bounding box center [112, 62] width 75 height 0
click at [79, 60] on icon "button" at bounding box center [80, 57] width 3 height 5
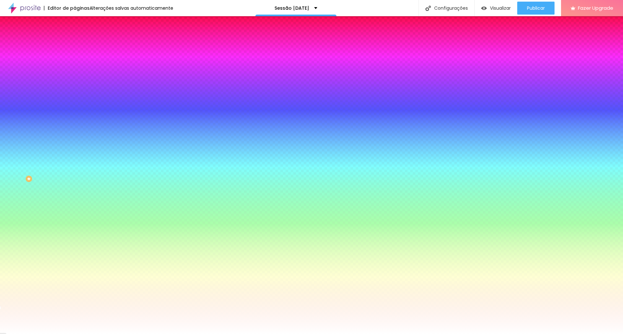
click at [80, 47] on span "Avançado" at bounding box center [90, 49] width 21 height 6
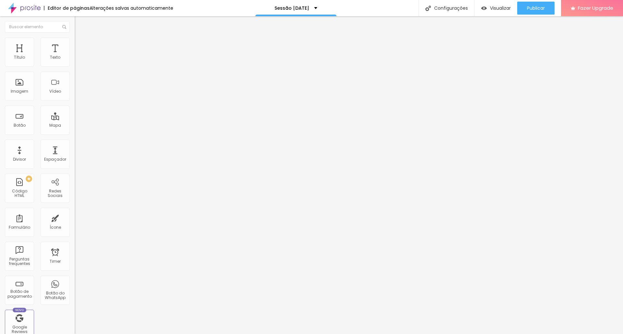
drag, startPoint x: 32, startPoint y: 63, endPoint x: 8, endPoint y: 63, distance: 24.6
click at [75, 126] on input "range" at bounding box center [96, 128] width 42 height 5
click at [75, 42] on li "Estilo" at bounding box center [112, 41] width 75 height 6
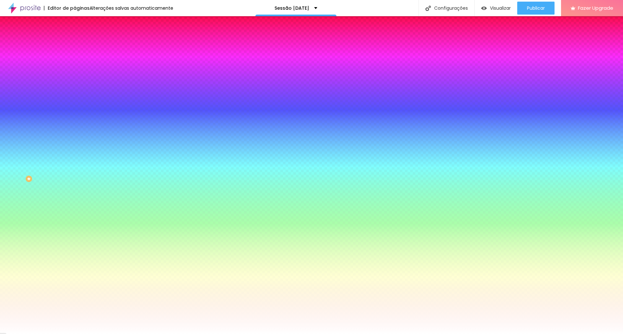
click at [75, 43] on ul "Conteúdo Estilo Avançado" at bounding box center [112, 40] width 75 height 19
click at [80, 38] on span "Conteúdo" at bounding box center [90, 36] width 20 height 6
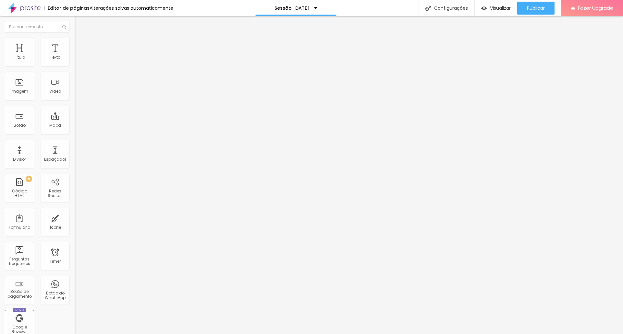
click at [80, 45] on span "Avançado" at bounding box center [90, 42] width 21 height 6
click at [75, 40] on ul "Estilo Avançado" at bounding box center [112, 37] width 75 height 13
click at [80, 38] on span "Estilo" at bounding box center [85, 36] width 10 height 6
click at [75, 56] on span "Titulo 1" at bounding box center [85, 51] width 21 height 9
click at [75, 78] on span "Titulo 6" at bounding box center [81, 76] width 12 height 5
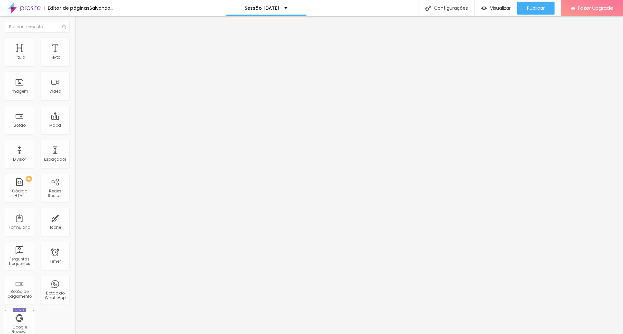
click at [75, 56] on span "Titulo 1" at bounding box center [85, 51] width 21 height 9
click at [80, 38] on span "Estilo" at bounding box center [85, 36] width 10 height 6
click at [75, 21] on button "Editar Título" at bounding box center [112, 23] width 75 height 15
click at [79, 26] on img "button" at bounding box center [81, 23] width 5 height 5
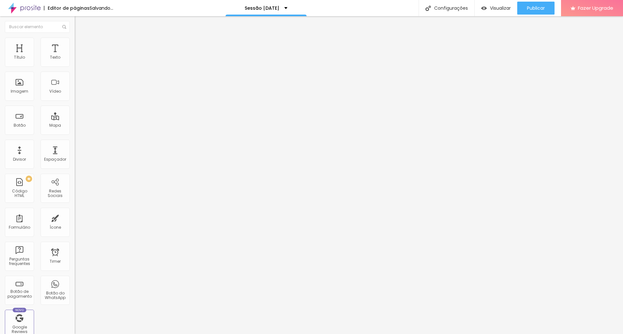
click at [79, 25] on div "Editar Título" at bounding box center [97, 23] width 37 height 5
click at [75, 47] on ul "Conteúdo Estilo Avançado" at bounding box center [112, 40] width 75 height 19
click at [80, 45] on span "Estilo" at bounding box center [85, 42] width 10 height 6
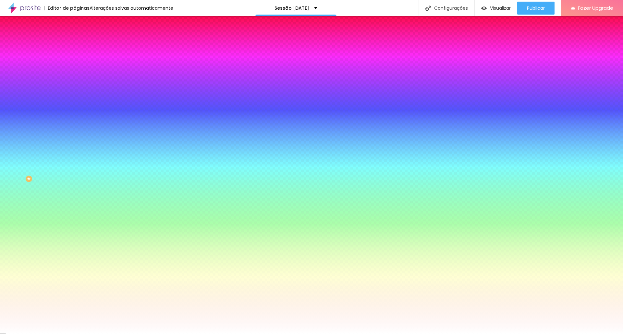
click at [75, 44] on img at bounding box center [78, 47] width 6 height 6
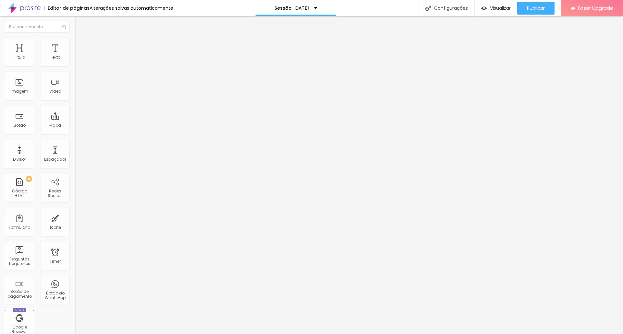
drag, startPoint x: 13, startPoint y: 64, endPoint x: 4, endPoint y: 72, distance: 12.2
click at [75, 126] on input "range" at bounding box center [96, 128] width 42 height 5
click at [75, 42] on li "Avançado" at bounding box center [112, 41] width 75 height 6
click at [80, 38] on span "Estilo" at bounding box center [85, 36] width 10 height 6
click at [79, 24] on div "Editar Título" at bounding box center [97, 23] width 37 height 5
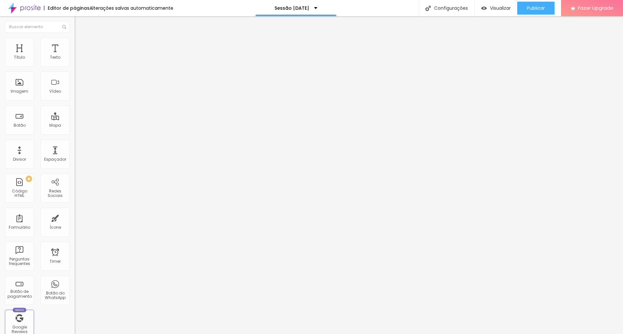
click at [75, 59] on div "Modo Completo Encaixotado Completo" at bounding box center [112, 60] width 75 height 18
click at [75, 59] on span "Completo" at bounding box center [85, 56] width 20 height 6
click at [75, 63] on span "Encaixotado" at bounding box center [87, 60] width 25 height 6
click at [75, 41] on li "Estilo" at bounding box center [112, 41] width 75 height 6
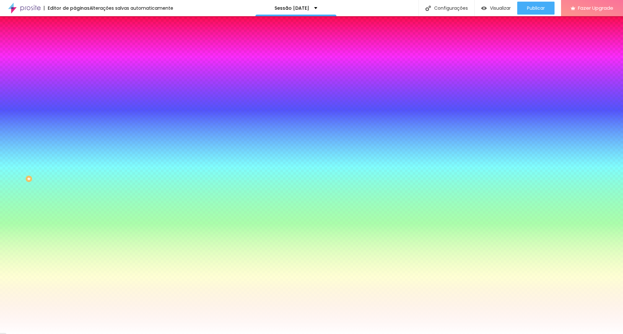
click at [80, 46] on span "Avançado" at bounding box center [90, 49] width 21 height 6
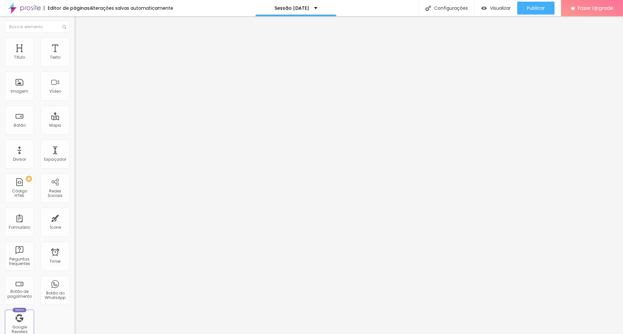
drag, startPoint x: 15, startPoint y: 64, endPoint x: 54, endPoint y: 65, distance: 39.6
click at [81, 126] on input "range" at bounding box center [96, 128] width 42 height 5
drag, startPoint x: 15, startPoint y: 77, endPoint x: 0, endPoint y: 74, distance: 15.1
click at [75, 218] on input "range" at bounding box center [96, 220] width 42 height 5
click at [80, 45] on span "Estilo" at bounding box center [85, 42] width 10 height 6
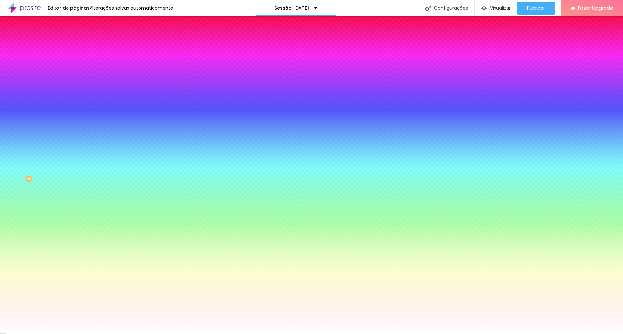
click at [80, 38] on span "Conteúdo" at bounding box center [90, 36] width 20 height 6
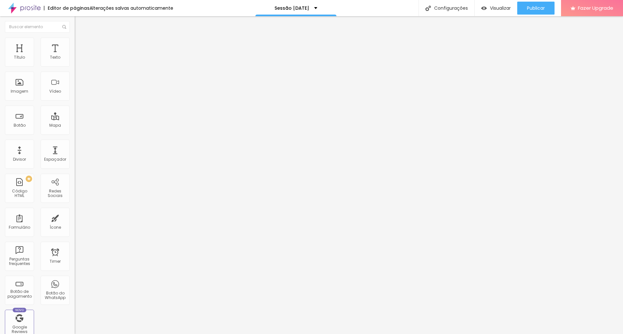
click at [79, 25] on div "Editar Seção" at bounding box center [98, 23] width 38 height 5
click at [80, 44] on span "Avançado" at bounding box center [90, 42] width 21 height 6
click at [75, 35] on li "Estilo" at bounding box center [112, 34] width 75 height 6
click at [75, 96] on button "button" at bounding box center [79, 92] width 9 height 7
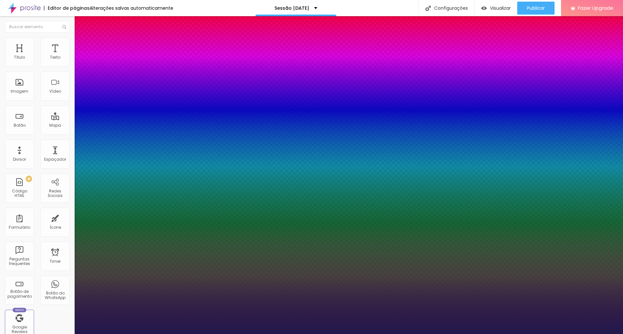
drag, startPoint x: 84, startPoint y: 198, endPoint x: 73, endPoint y: 196, distance: 11.1
drag, startPoint x: 107, startPoint y: 229, endPoint x: 101, endPoint y: 229, distance: 5.8
click at [27, 334] on div at bounding box center [311, 334] width 623 height 0
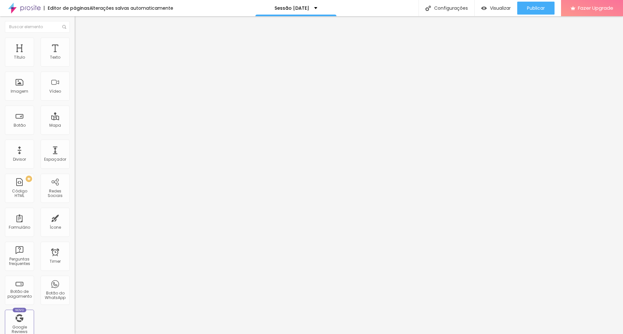
click at [75, 41] on ul "Estilo Avançado" at bounding box center [112, 37] width 75 height 13
click at [80, 45] on span "Avançado" at bounding box center [90, 42] width 21 height 6
click at [75, 42] on li "Avançado" at bounding box center [112, 41] width 75 height 6
drag, startPoint x: 15, startPoint y: 76, endPoint x: 7, endPoint y: 68, distance: 10.5
click at [75, 211] on input "range" at bounding box center [96, 213] width 42 height 5
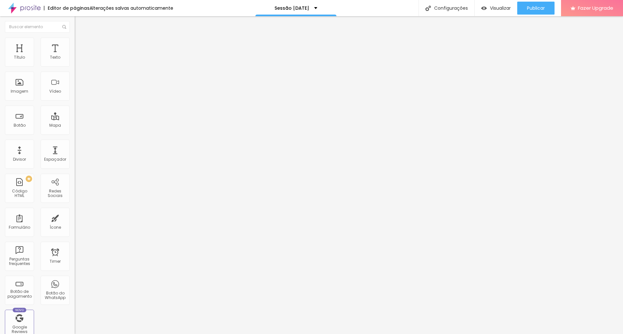
click at [75, 119] on input "range" at bounding box center [96, 121] width 42 height 5
click at [77, 94] on icon "button" at bounding box center [79, 92] width 4 height 4
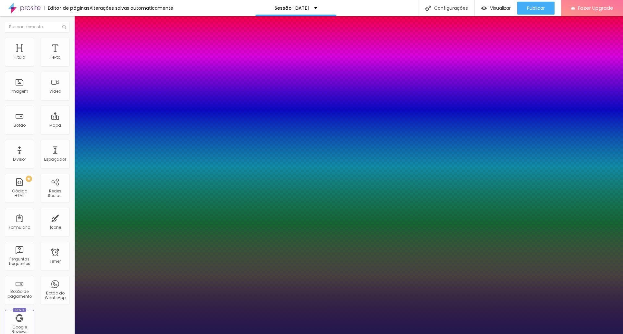
drag, startPoint x: 98, startPoint y: 184, endPoint x: 108, endPoint y: 180, distance: 11.3
click at [113, 334] on div at bounding box center [311, 334] width 623 height 0
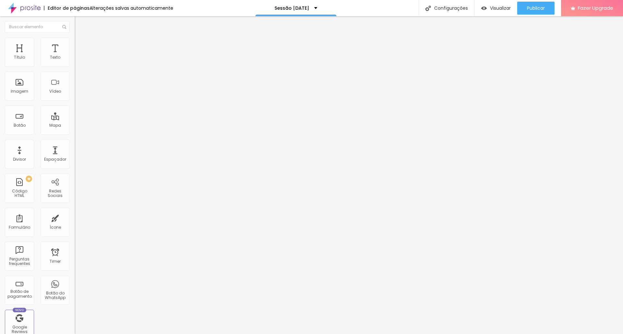
click at [77, 94] on icon "button" at bounding box center [79, 92] width 4 height 4
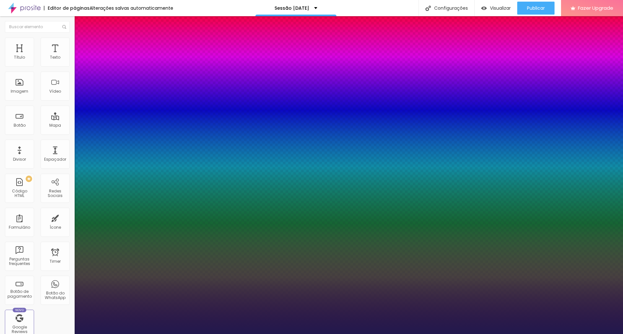
paste input "1D351D"
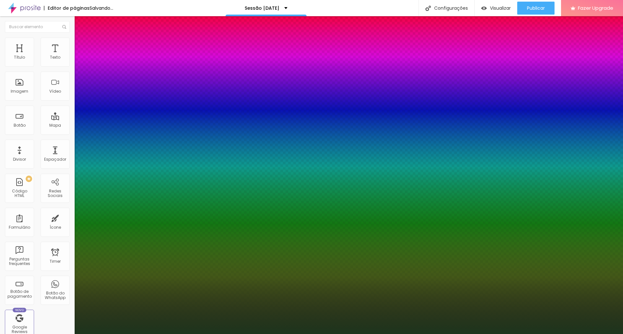
click at [88, 334] on div at bounding box center [311, 334] width 623 height 0
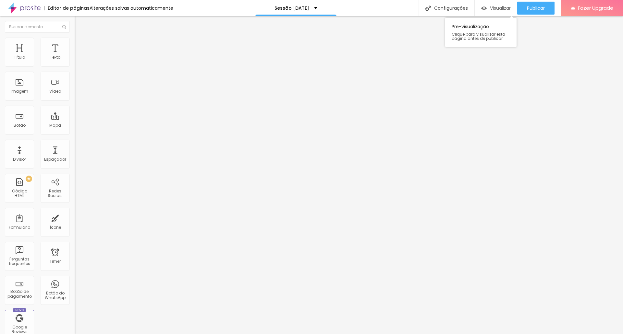
click at [487, 3] on div "Visualizar" at bounding box center [496, 8] width 30 height 13
click at [75, 134] on input "https://drive.google.com/file/d/16hvGyrjh-4TeiBQZCXY6hU58cDtQWANB/view?usp=driv…" at bounding box center [114, 130] width 78 height 6
click at [75, 132] on input "https://drive.google.com/file/d/16hvGyrjh-4TeiBQZCXY6hU58cDtQWANB/view?usp=driv…" at bounding box center [114, 130] width 78 height 6
click at [75, 115] on div at bounding box center [112, 117] width 75 height 4
click at [75, 44] on img at bounding box center [78, 47] width 6 height 6
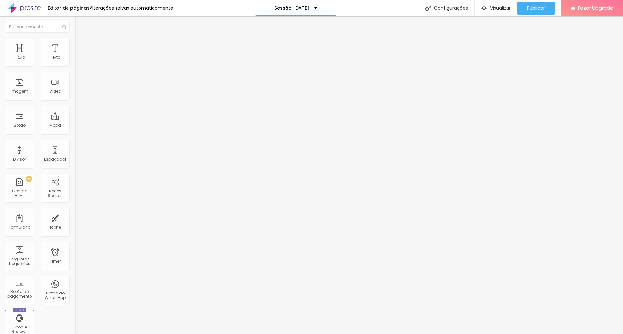
click at [75, 42] on ul "Conteúdo Estilo Avançado" at bounding box center [112, 40] width 75 height 19
click at [75, 42] on img at bounding box center [78, 41] width 6 height 6
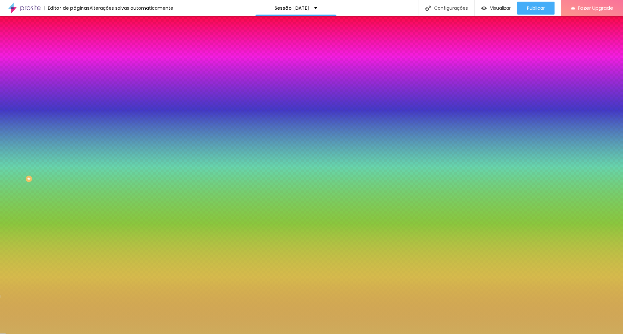
click at [75, 38] on li "Conteúdo" at bounding box center [112, 34] width 75 height 6
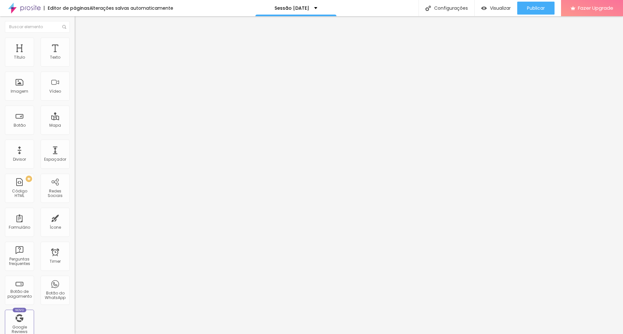
click at [75, 134] on input "text" at bounding box center [114, 130] width 78 height 6
click at [75, 85] on div "<!-- Widget em linha do Calendly - início --> < div class = "calendly-inline-wi…" at bounding box center [253, 78] width 356 height 45
click at [79, 21] on img "button" at bounding box center [81, 23] width 5 height 5
click at [75, 41] on ul "Conteúdo Estilo Avançado" at bounding box center [112, 40] width 75 height 19
click at [80, 45] on span "Estilo" at bounding box center [85, 42] width 10 height 6
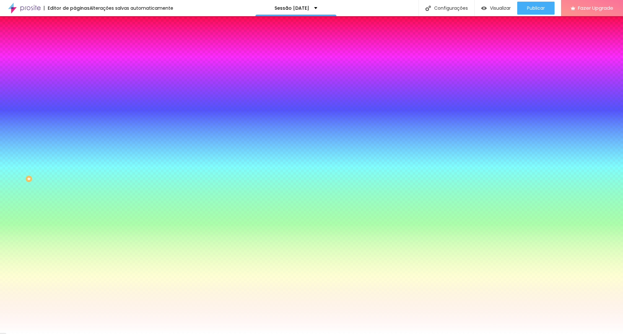
click at [75, 44] on li "Avançado" at bounding box center [112, 47] width 75 height 6
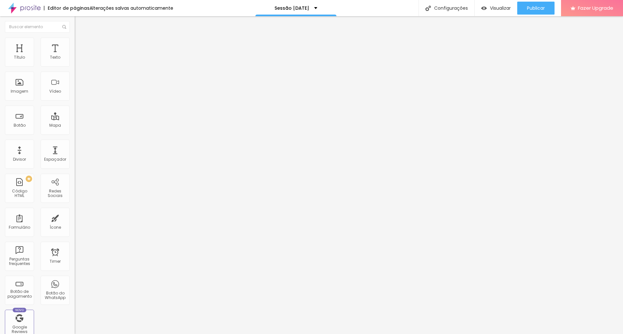
click at [79, 21] on div "Editar Coluna" at bounding box center [99, 23] width 40 height 5
click at [75, 134] on input "text" at bounding box center [114, 130] width 78 height 6
paste input "<!-- Widget em linha do Calendly - início --> <div class="calendly-inline-widge…"
click at [75, 182] on div "Editar Botão Conteúdo Estilo Avançado Texto Quero garantir a minha sessão Alinh…" at bounding box center [112, 175] width 75 height 318
click at [497, 11] on span "Visualizar" at bounding box center [500, 8] width 21 height 5
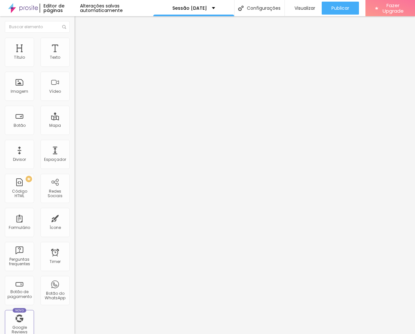
click at [75, 42] on li "Avançado" at bounding box center [112, 41] width 75 height 6
click at [75, 19] on button "Editar Texto" at bounding box center [112, 23] width 75 height 15
click at [299, 5] on div "Visualizar" at bounding box center [303, 8] width 24 height 13
click at [75, 62] on button "button" at bounding box center [79, 58] width 9 height 7
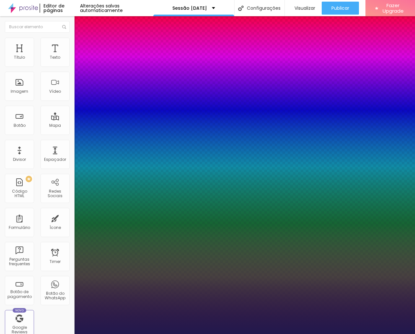
click at [173, 334] on div at bounding box center [207, 334] width 415 height 0
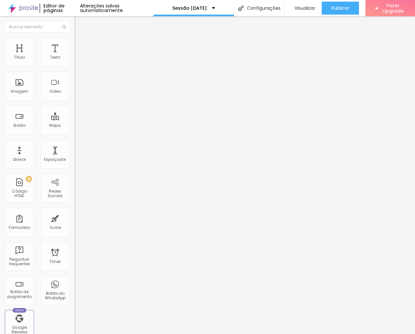
click at [80, 55] on span "Titulo 1" at bounding box center [90, 52] width 21 height 6
click at [75, 61] on span "Titulo 2" at bounding box center [85, 58] width 21 height 6
click at [75, 56] on span "Titulo 1" at bounding box center [85, 51] width 21 height 9
click at [75, 96] on button "button" at bounding box center [79, 92] width 9 height 7
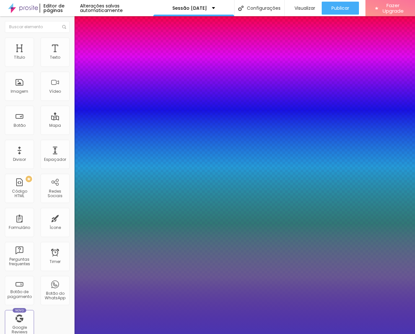
click at [119, 264] on div at bounding box center [207, 167] width 415 height 334
paste input "6F0F11"
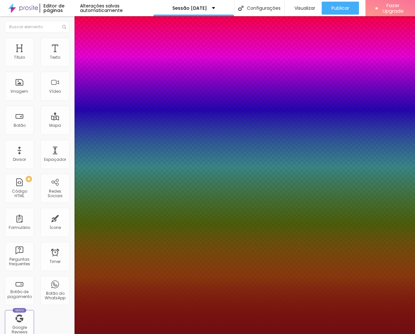
click at [186, 334] on div at bounding box center [207, 334] width 415 height 0
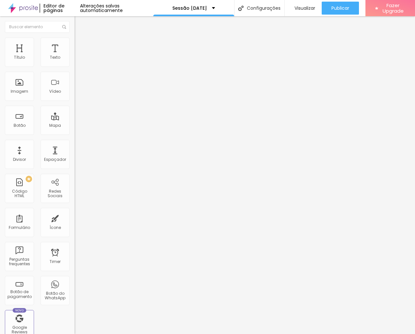
click at [75, 96] on button "button" at bounding box center [79, 92] width 9 height 7
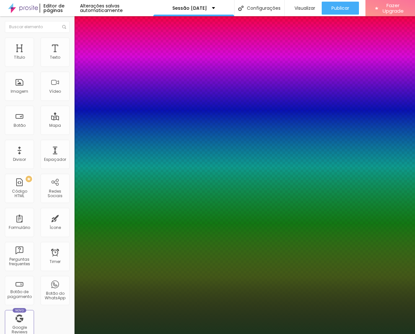
paste input "6F0F11"
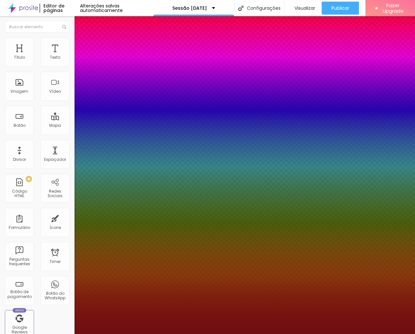
click at [231, 334] on div at bounding box center [207, 334] width 415 height 0
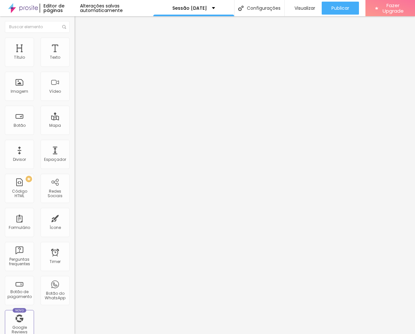
click at [75, 43] on li "Avançado" at bounding box center [112, 41] width 75 height 6
drag, startPoint x: 17, startPoint y: 64, endPoint x: -6, endPoint y: 69, distance: 23.3
click at [75, 119] on input "range" at bounding box center [96, 121] width 42 height 5
click at [80, 38] on span "Estilo" at bounding box center [85, 36] width 10 height 6
click at [75, 24] on button "Editar Seção" at bounding box center [112, 23] width 75 height 15
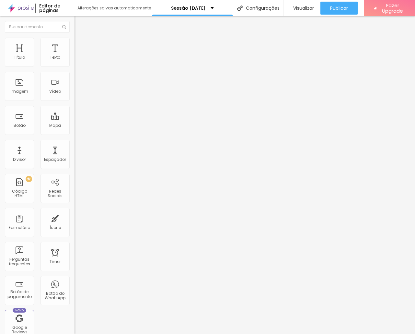
click at [75, 20] on button "Editar Seção" at bounding box center [112, 23] width 75 height 15
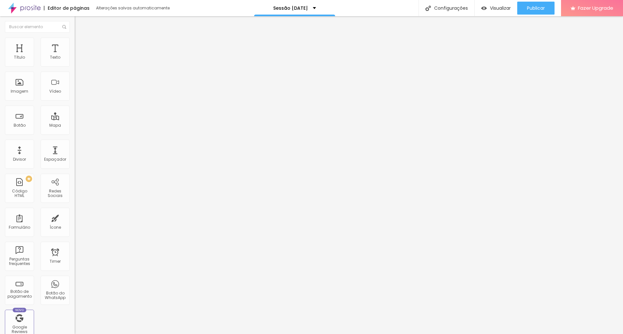
click at [80, 43] on span "Estilo" at bounding box center [85, 42] width 10 height 6
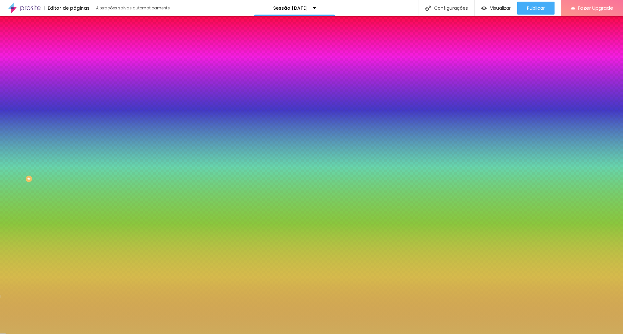
click at [75, 66] on input "#CEAC5C" at bounding box center [114, 65] width 78 height 6
click at [77, 60] on icon "button" at bounding box center [79, 57] width 5 height 5
click at [80, 46] on span "Avançado" at bounding box center [90, 49] width 21 height 6
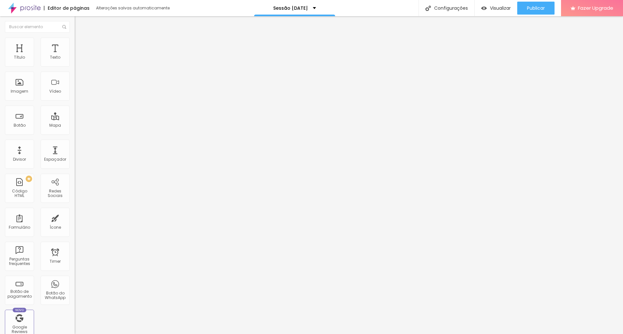
type input "25"
type input "20"
type input "15"
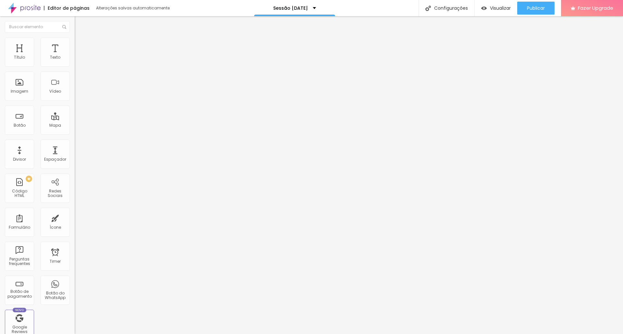
type input "15"
type input "10"
type input "5"
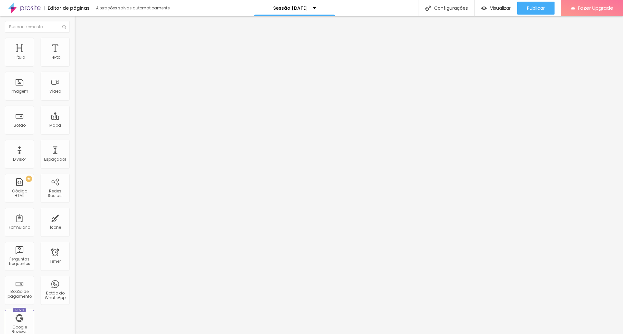
type input "0"
drag, startPoint x: 34, startPoint y: 65, endPoint x: 0, endPoint y: 78, distance: 36.2
type input "0"
click at [75, 126] on input "range" at bounding box center [96, 128] width 42 height 5
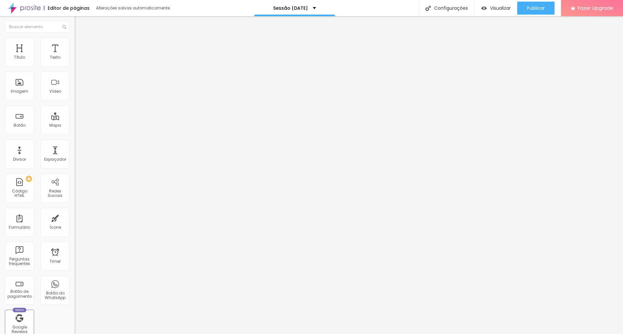
click at [75, 42] on li "Estilo" at bounding box center [112, 41] width 75 height 6
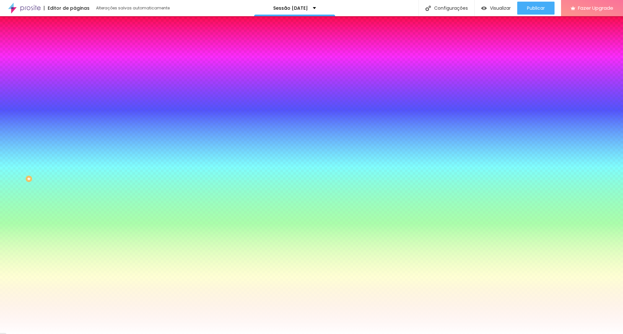
click at [75, 38] on li "Conteúdo" at bounding box center [112, 34] width 75 height 6
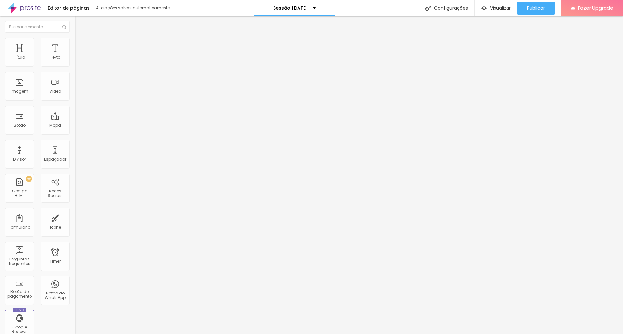
click at [75, 64] on img at bounding box center [77, 62] width 5 height 5
click at [75, 38] on ul "Conteúdo Estilo Avançado" at bounding box center [112, 40] width 75 height 19
click at [75, 43] on li "Estilo" at bounding box center [112, 41] width 75 height 6
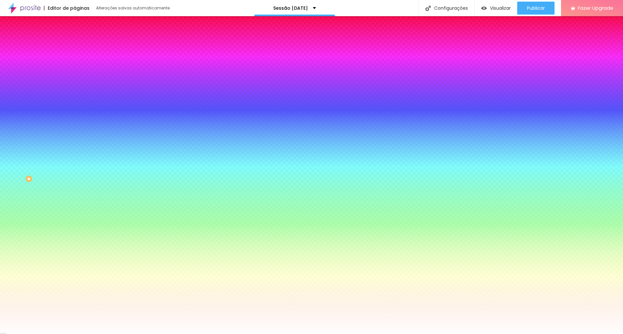
click at [80, 46] on span "Avançado" at bounding box center [90, 49] width 21 height 6
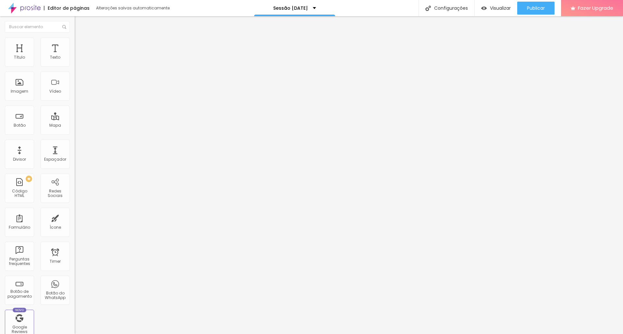
type input "60"
type input "50"
type input "39"
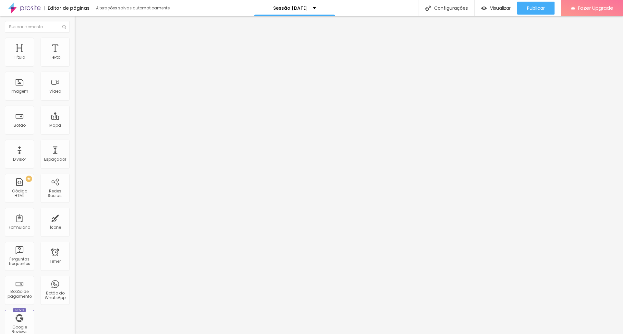
type input "39"
type input "13"
type input "0"
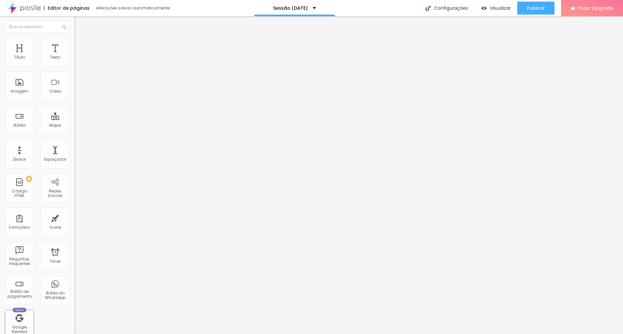
drag, startPoint x: 18, startPoint y: 77, endPoint x: 2, endPoint y: 76, distance: 16.3
type input "0"
click at [75, 218] on input "range" at bounding box center [96, 220] width 42 height 5
type input "15"
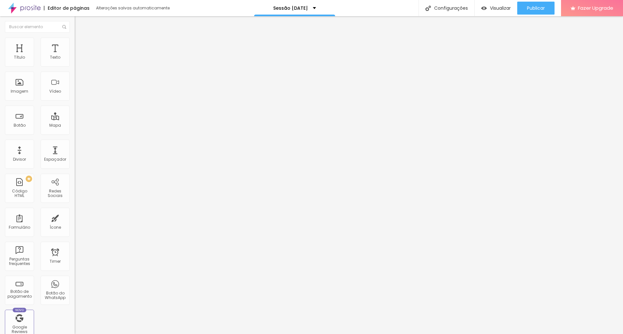
type input "10"
type input "5"
type input "0"
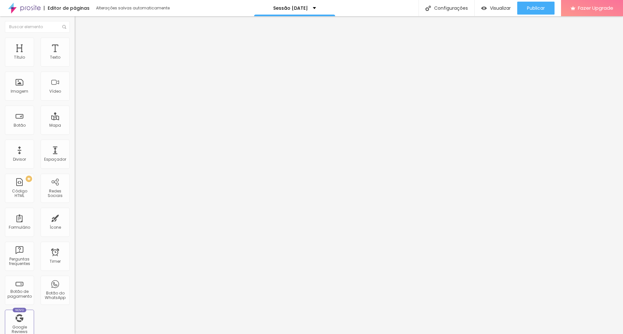
type input "0"
drag, startPoint x: 43, startPoint y: 63, endPoint x: 1, endPoint y: 70, distance: 42.5
type input "0"
click at [75, 126] on input "range" at bounding box center [96, 128] width 42 height 5
click at [75, 41] on img at bounding box center [78, 41] width 6 height 6
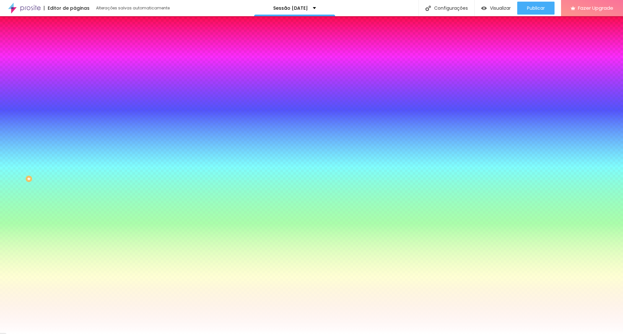
click at [75, 44] on li "Avançado" at bounding box center [112, 47] width 75 height 6
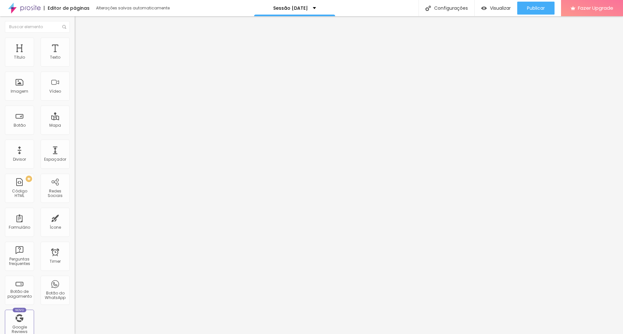
type input "44"
type input "39"
type input "34"
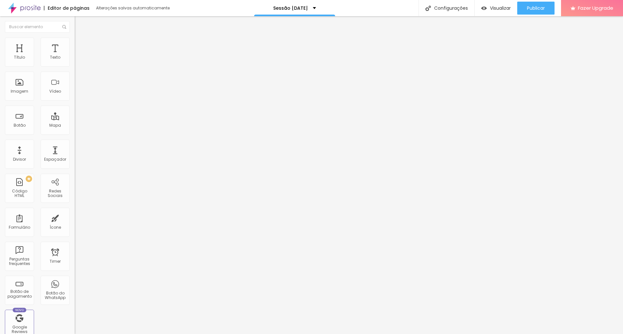
type input "34"
type input "2"
type input "0"
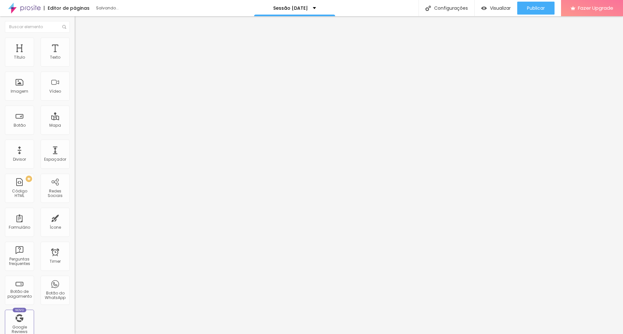
type input "2"
type input "7"
type input "13"
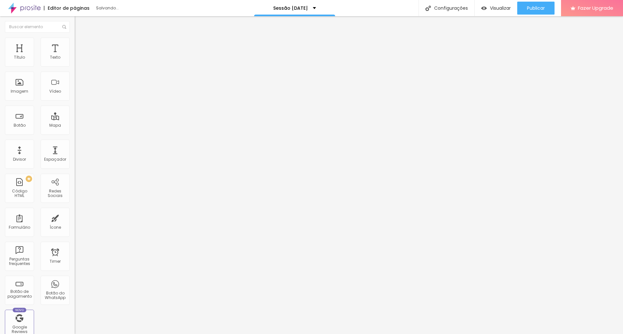
type input "13"
type input "18"
type input "23"
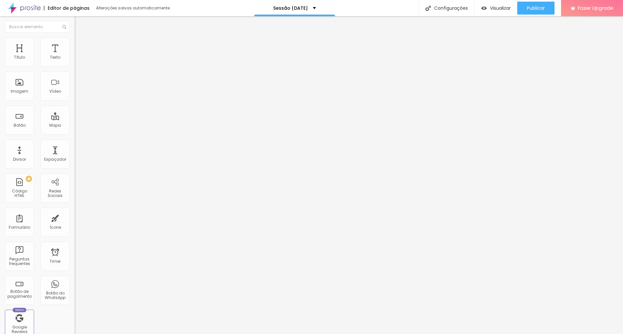
type input "28"
type input "34"
type input "39"
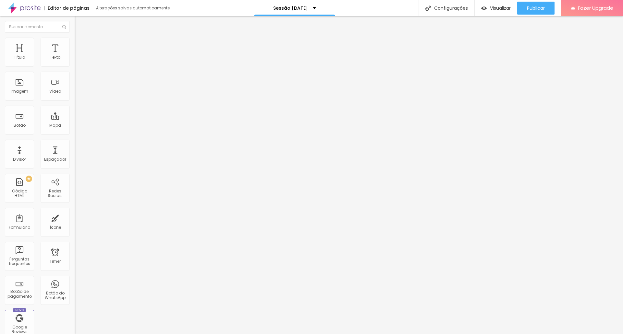
type input "39"
type input "34"
type input "28"
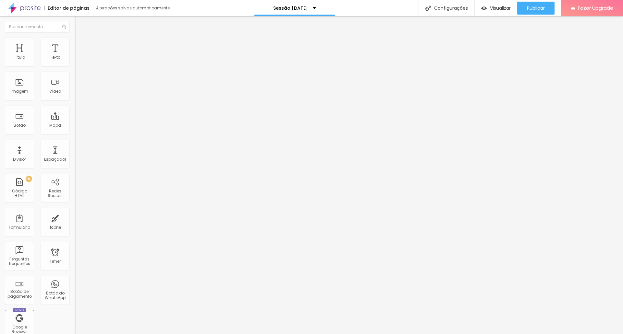
type input "23"
type input "13"
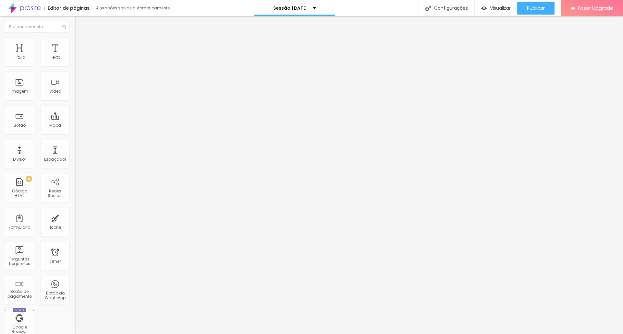
click at [75, 218] on input "range" at bounding box center [96, 220] width 42 height 5
click at [75, 42] on img at bounding box center [78, 41] width 6 height 6
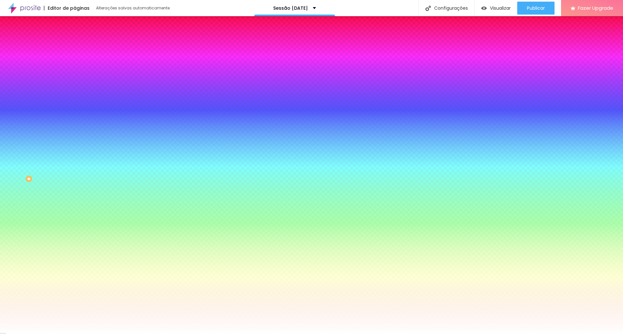
click at [80, 38] on span "Conteúdo" at bounding box center [90, 36] width 20 height 6
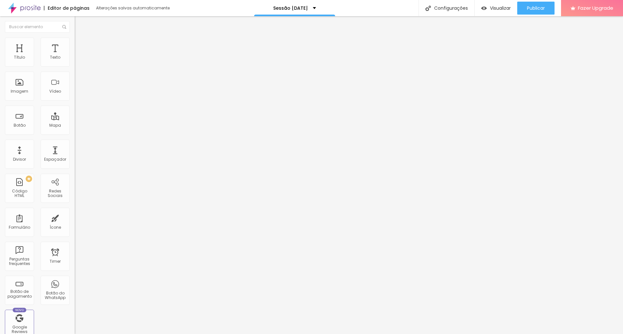
click at [75, 44] on li "Avançado" at bounding box center [112, 47] width 75 height 6
click at [75, 61] on div at bounding box center [112, 62] width 75 height 5
click at [75, 59] on img at bounding box center [77, 56] width 5 height 5
click at [75, 43] on ul "Conteúdo Estilo Avançado" at bounding box center [112, 40] width 75 height 19
click at [75, 42] on li "Estilo" at bounding box center [112, 41] width 75 height 6
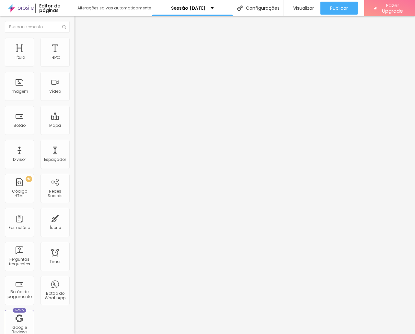
click at [75, 119] on div "Proporção Original Cinema 16:9 Padrão 4:3 Quadrado 1:1 Original" at bounding box center [112, 106] width 75 height 26
click at [75, 101] on span "Original" at bounding box center [83, 99] width 16 height 6
click at [75, 113] on span "Quadrado" at bounding box center [85, 111] width 21 height 6
click at [75, 119] on span "Original" at bounding box center [83, 117] width 16 height 6
click at [75, 99] on span "Pequeno" at bounding box center [83, 100] width 17 height 6
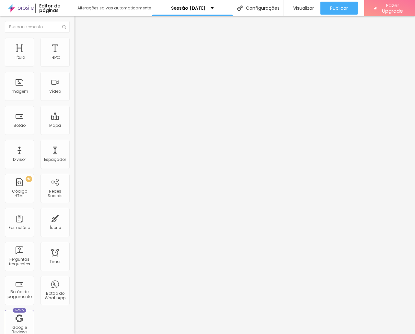
click at [75, 112] on span "Normal" at bounding box center [82, 110] width 15 height 6
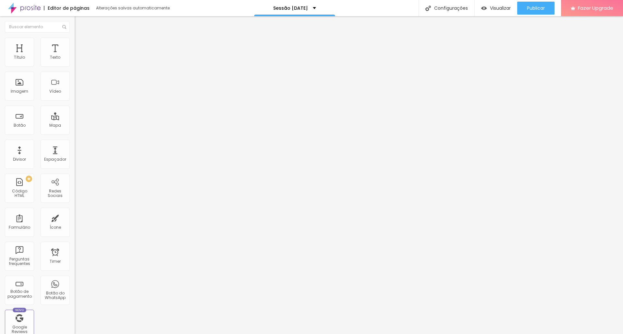
click at [75, 40] on img at bounding box center [78, 41] width 6 height 6
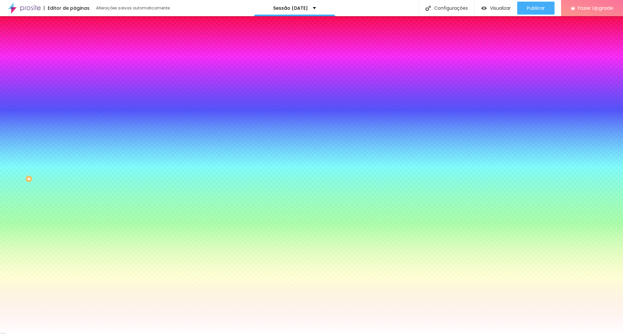
click at [75, 88] on div at bounding box center [112, 88] width 75 height 0
click at [75, 95] on input "#FFFFFF" at bounding box center [114, 91] width 78 height 6
paste input "1D351D"
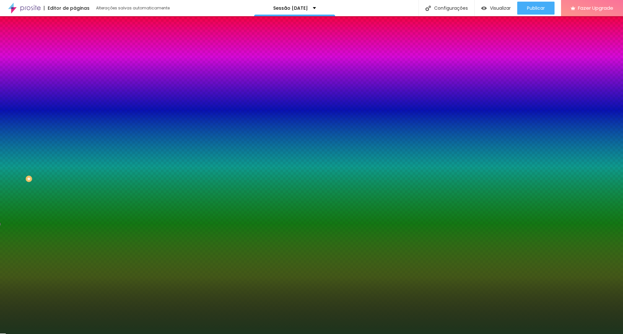
type input "#1D351D"
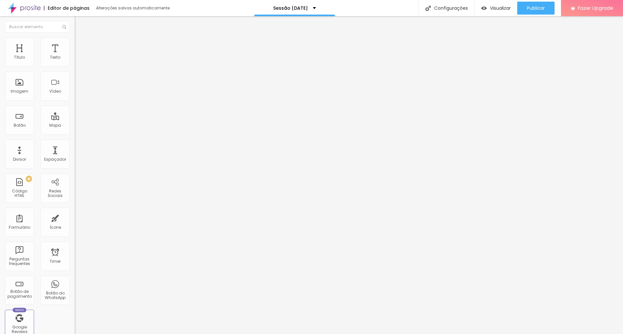
click at [75, 38] on img at bounding box center [78, 41] width 6 height 6
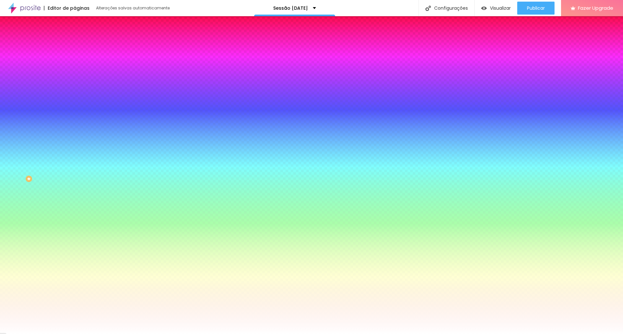
click at [75, 88] on div at bounding box center [112, 88] width 75 height 0
click at [75, 95] on div "#FFFFFF" at bounding box center [112, 91] width 75 height 6
click at [75, 95] on input "#FFFFFF" at bounding box center [114, 91] width 78 height 6
paste input "1D351D"
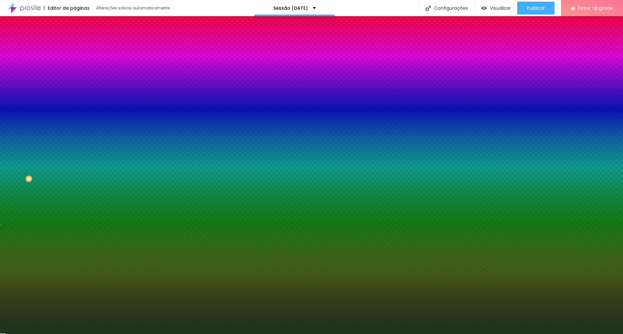
type input "#1D351D"
click at [75, 237] on div "Editar Seção Conteúdo Estilo Avançado Imagem de fundo Trocar imagem Efeito da I…" at bounding box center [112, 175] width 75 height 318
click at [75, 248] on div "Editar Seção Conteúdo Estilo Avançado Imagem de fundo Trocar imagem Efeito da I…" at bounding box center [112, 175] width 75 height 318
click at [75, 255] on div "Editar Seção Conteúdo Estilo Avançado Imagem de fundo Trocar imagem Efeito da I…" at bounding box center [112, 175] width 75 height 318
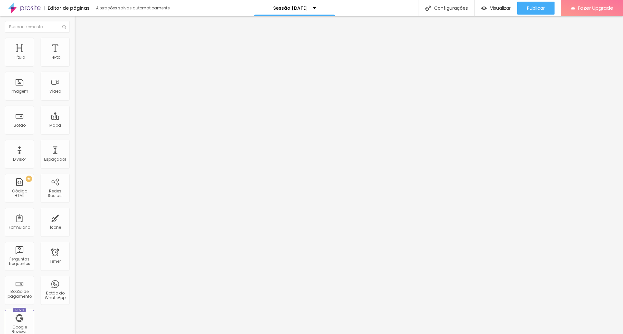
click at [75, 42] on img at bounding box center [78, 41] width 6 height 6
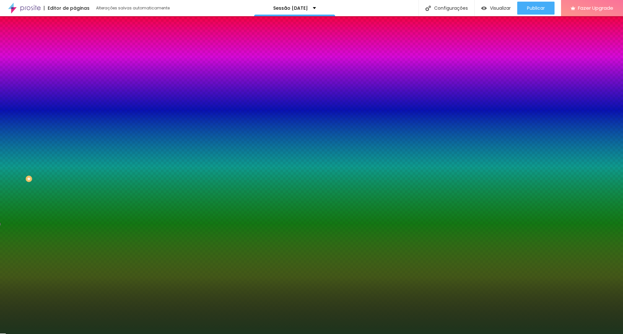
click at [75, 95] on input "#1D351D" at bounding box center [114, 91] width 78 height 6
paste input "325632"
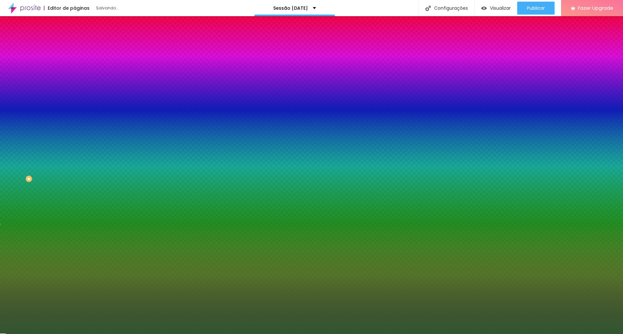
type input "#325632"
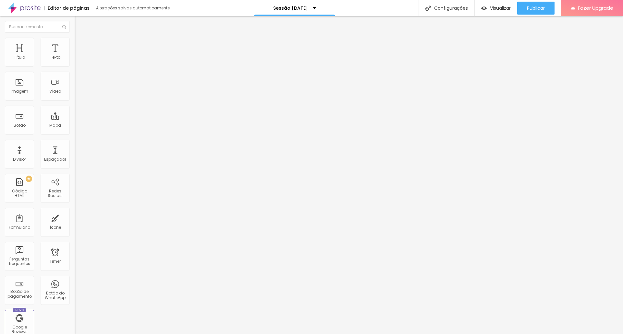
click at [75, 44] on li "Estilo" at bounding box center [112, 41] width 75 height 6
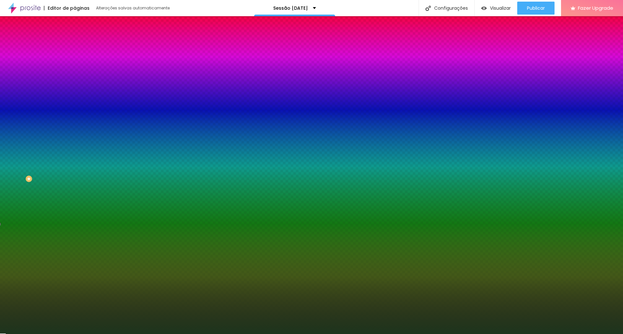
click at [75, 95] on input "#1D351D" at bounding box center [114, 91] width 78 height 6
paste input "325632"
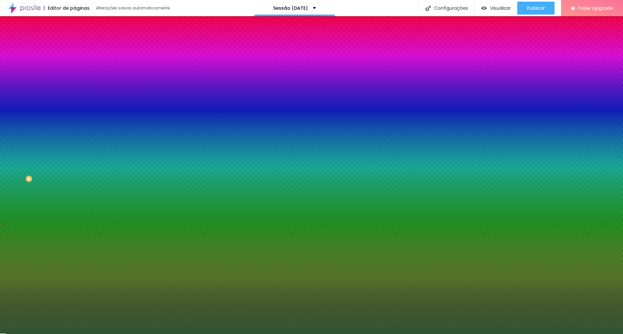
type input "#325632"
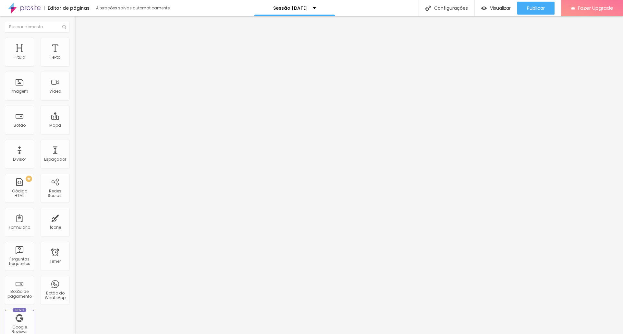
click at [75, 96] on button "button" at bounding box center [79, 92] width 9 height 7
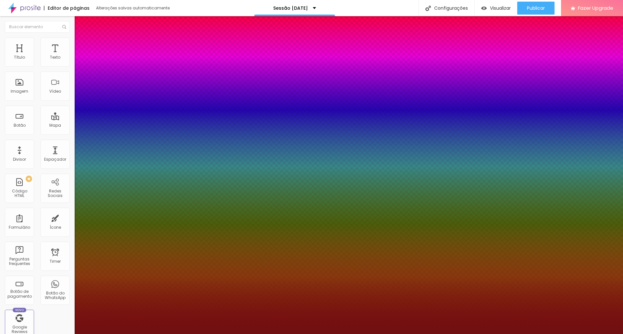
type input "1"
type input "29"
type input "1"
type input "31"
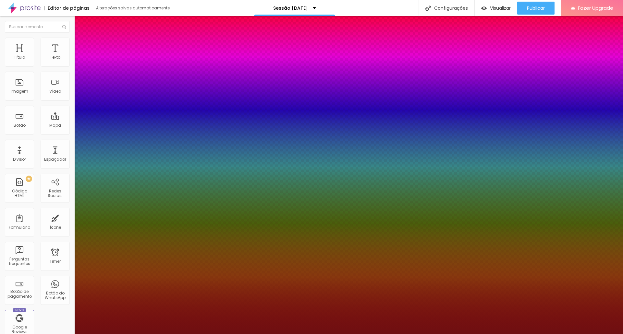
type input "31"
type input "1"
type input "34"
type input "1"
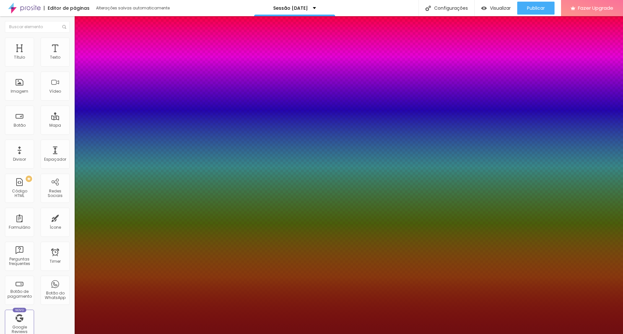
type input "37"
type input "1"
type input "39"
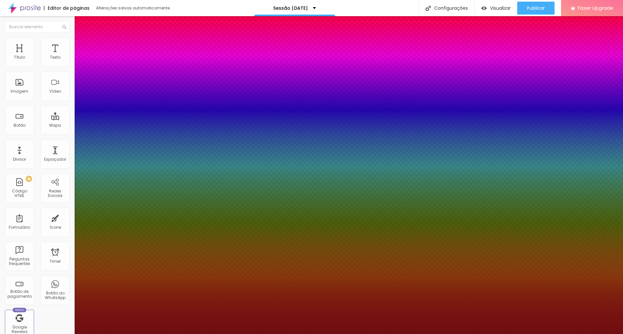
type input "1"
type input "41"
type input "1"
type input "43"
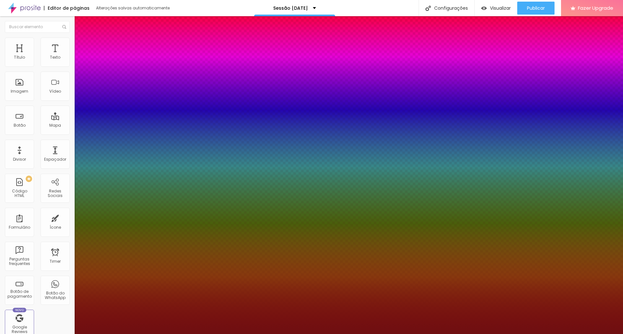
type input "43"
type input "1"
type input "45"
type input "1"
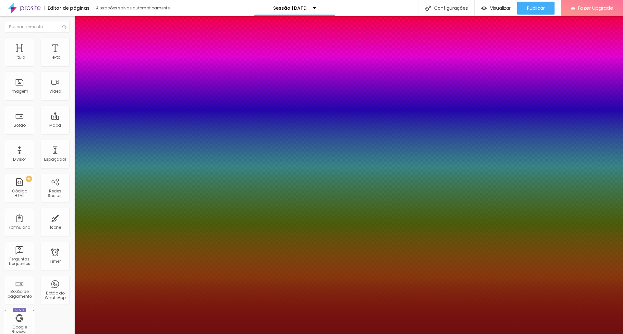
type input "46"
type input "1"
type input "47"
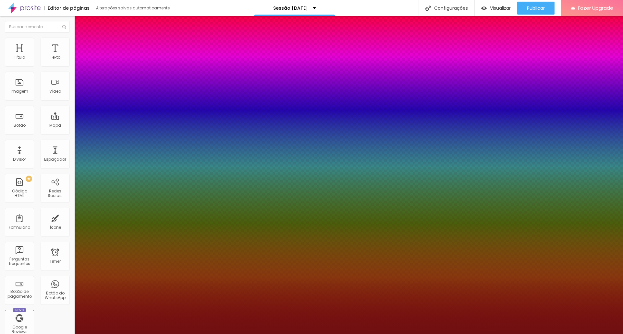
type input "1"
type input "48"
type input "1"
type input "47"
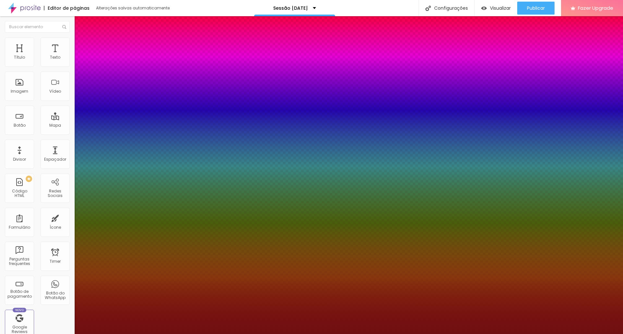
type input "47"
type input "1"
type input "46"
type input "1"
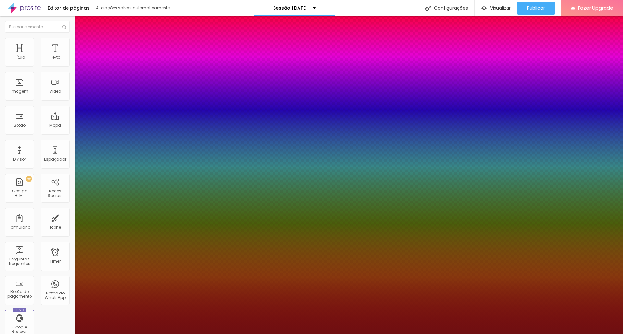
type input "45"
type input "1"
type input "44"
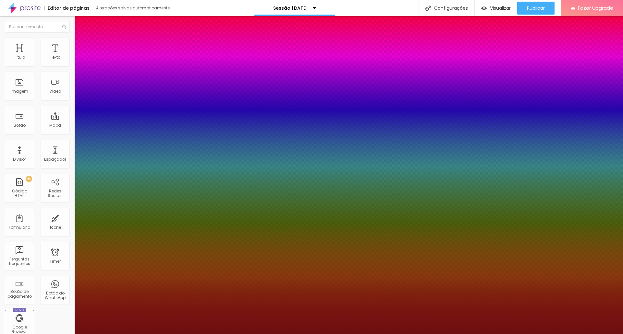
type input "1"
type input "43"
type input "1"
type input "42"
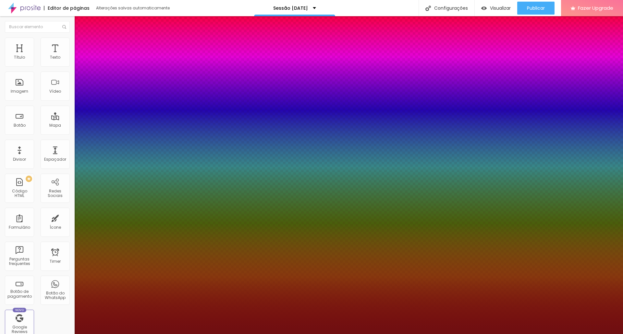
type input "42"
type input "1"
type input "41"
type input "1"
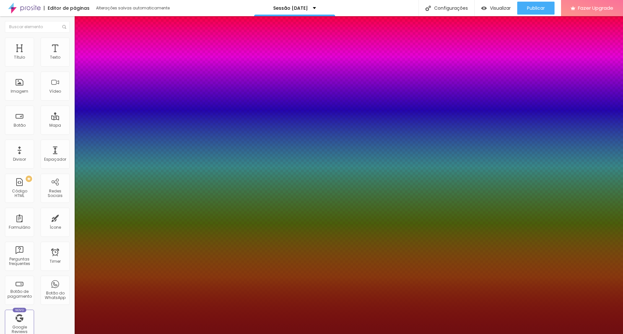
type input "40"
type input "1"
type input "39"
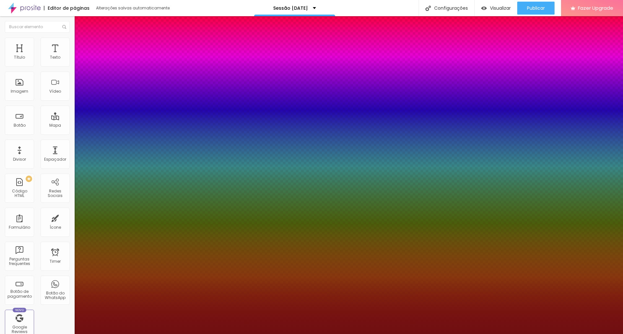
type input "1"
type input "38"
type input "1"
drag, startPoint x: 94, startPoint y: 184, endPoint x: 99, endPoint y: 184, distance: 4.6
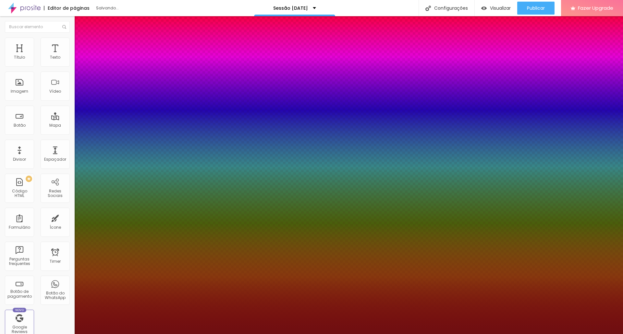
type input "38"
type input "1"
drag, startPoint x: 85, startPoint y: 200, endPoint x: 87, endPoint y: 197, distance: 3.3
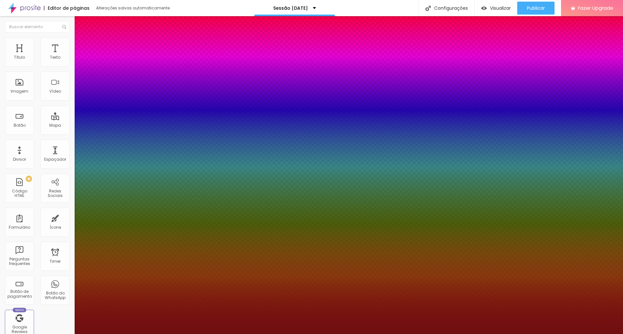
type input "0.2"
type input "1"
type input "0.3"
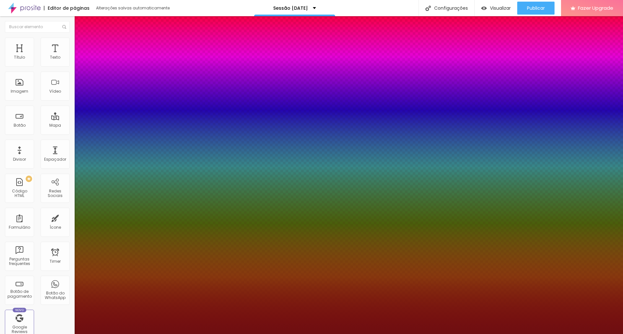
type input "1"
type input "0.5"
type input "1"
type input "0.6"
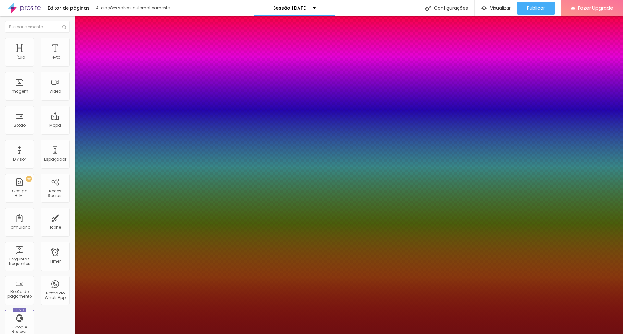
type input "0.6"
type input "1"
type input "0.7"
type input "1"
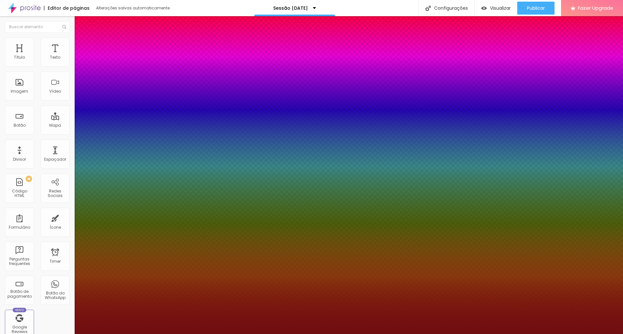
type input "0.8"
type input "1"
type input "0.9"
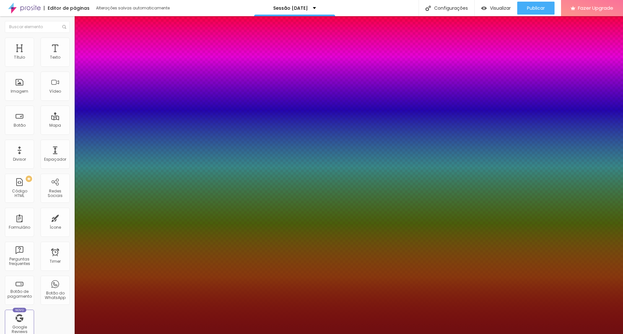
type input "1"
drag, startPoint x: 83, startPoint y: 196, endPoint x: 88, endPoint y: 196, distance: 5.5
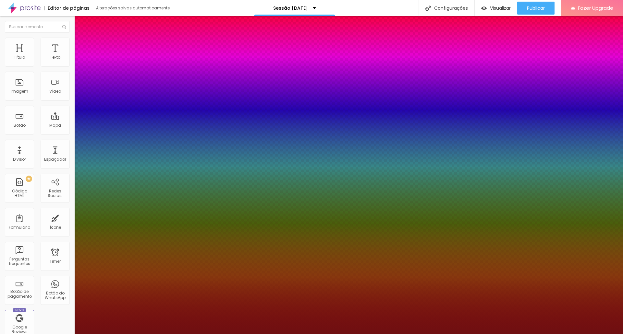
type input "1"
click at [284, 334] on div at bounding box center [311, 334] width 623 height 0
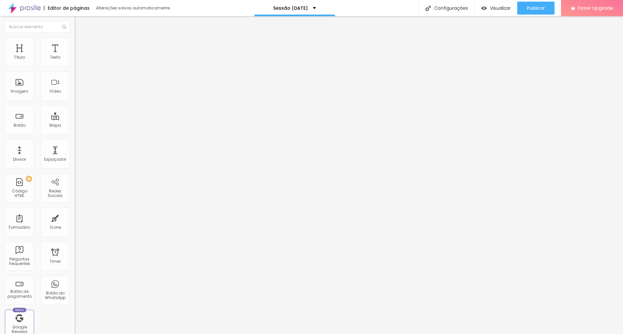
click at [77, 94] on icon "button" at bounding box center [79, 92] width 4 height 4
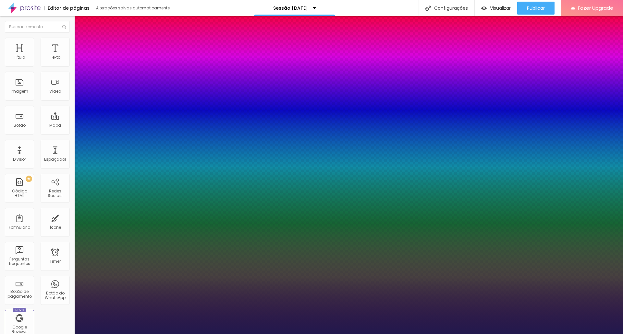
type input "1"
type input "27"
type input "1"
type input "26"
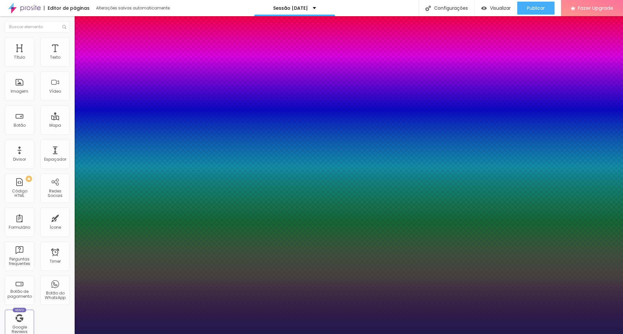
type input "26"
type input "1"
type input "25"
type input "1"
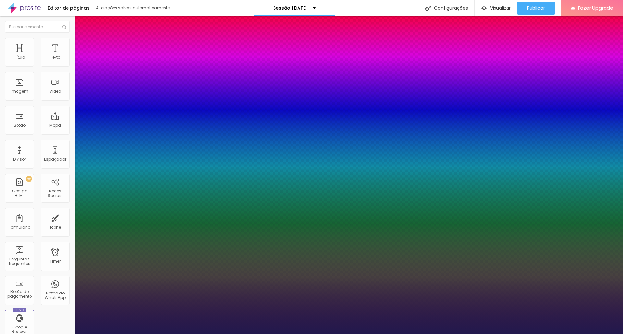
type input "24"
type input "1"
type input "22"
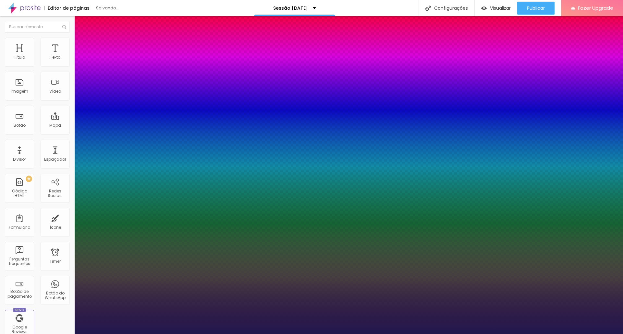
type input "1"
drag, startPoint x: 93, startPoint y: 182, endPoint x: 90, endPoint y: 185, distance: 3.9
drag, startPoint x: 144, startPoint y: 184, endPoint x: 152, endPoint y: 182, distance: 8.3
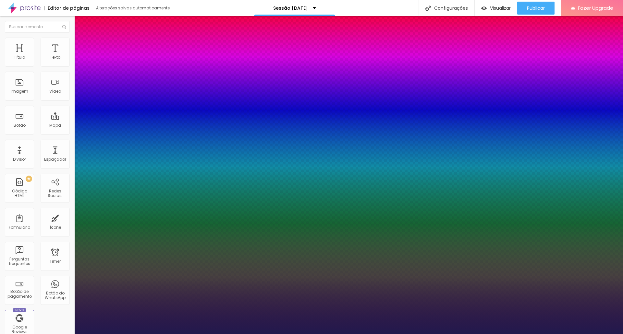
type input "20"
type input "1"
type input "20"
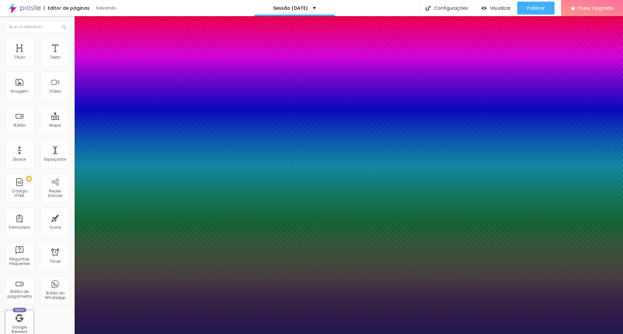
type input "1"
click at [246, 334] on div at bounding box center [311, 334] width 623 height 0
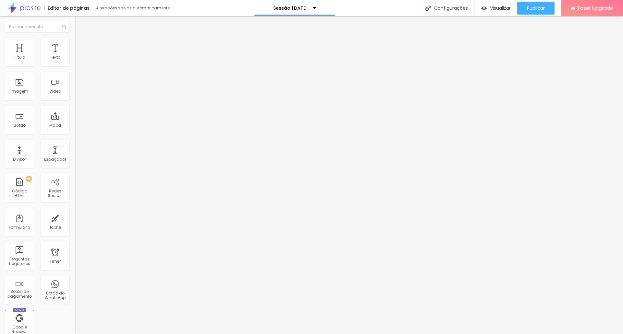
click at [75, 65] on div "Tipografia Voltar ao padrão Sombra DESATIVADO Voltar ao padrão" at bounding box center [112, 64] width 75 height 40
click at [75, 62] on div "Voltar ao padrão" at bounding box center [112, 55] width 75 height 14
click at [75, 62] on button "button" at bounding box center [79, 58] width 9 height 7
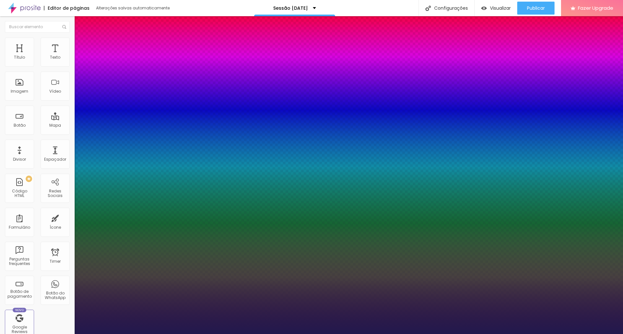
type input "1"
click at [302, 334] on div at bounding box center [311, 334] width 623 height 0
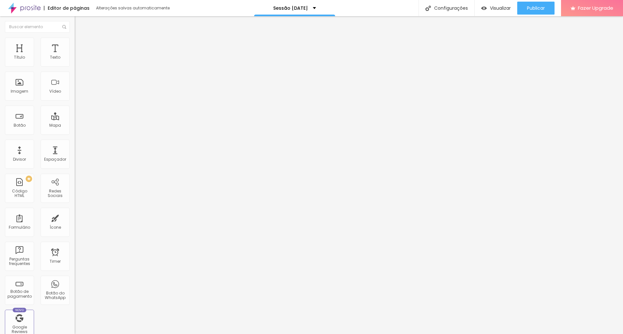
click at [75, 62] on button "button" at bounding box center [79, 58] width 9 height 7
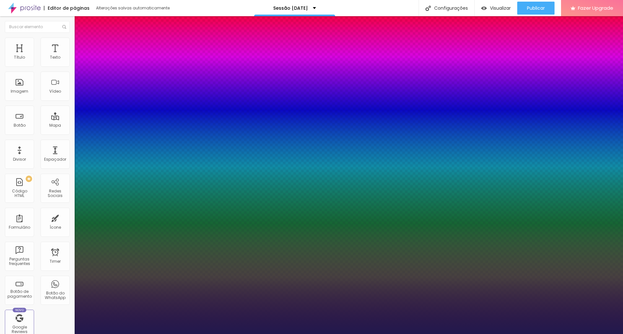
type input "1"
click at [59, 334] on div at bounding box center [311, 334] width 623 height 0
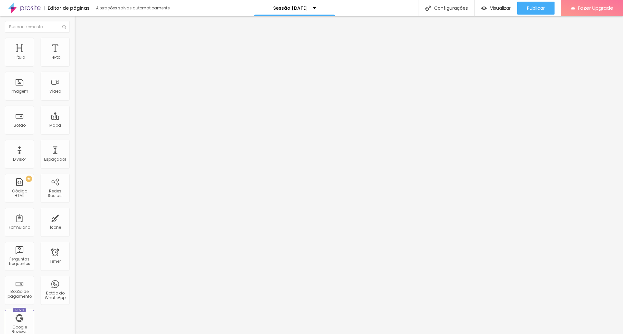
click at [75, 39] on li "Avançado" at bounding box center [112, 41] width 75 height 6
click at [75, 41] on ul "Estilo Avançado" at bounding box center [112, 37] width 75 height 13
click at [75, 42] on ul "Estilo Avançado" at bounding box center [112, 37] width 75 height 13
click at [80, 38] on span "Estilo" at bounding box center [85, 36] width 10 height 6
click at [75, 118] on div "Tamanho Titulo 1 H1 Titulo 2 H2 Titulo 3 H3 Titulo 4 H4 Titulo 5 H5 Titulo 6 H6…" at bounding box center [112, 81] width 75 height 74
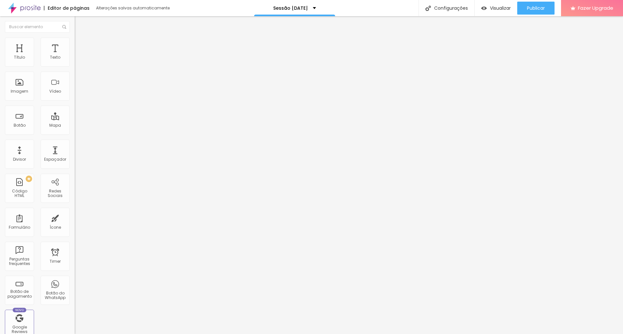
click at [77, 94] on icon "button" at bounding box center [79, 92] width 4 height 4
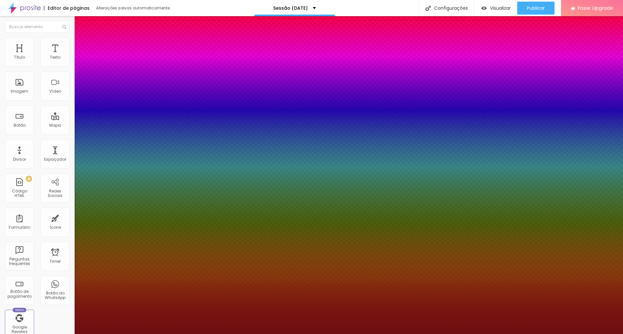
type input "1"
click at [347, 334] on div at bounding box center [311, 334] width 623 height 0
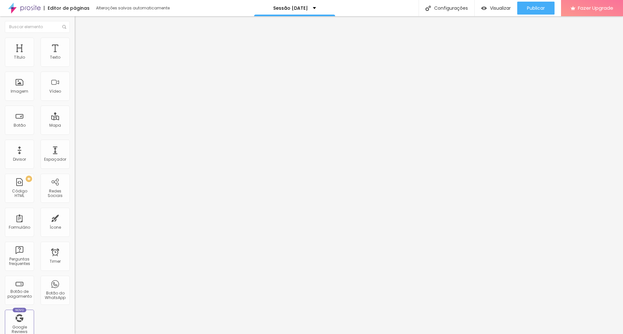
click at [75, 56] on span "Adicionar imagem" at bounding box center [96, 53] width 42 height 6
click at [75, 101] on span "Original" at bounding box center [83, 99] width 16 height 6
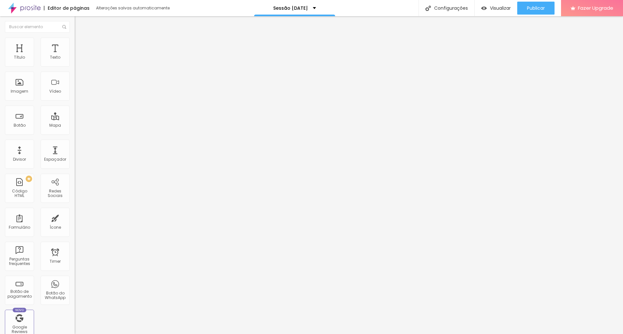
click at [75, 105] on div "Cinema 16:9" at bounding box center [112, 103] width 75 height 4
click at [75, 111] on div "Padrão 4:3" at bounding box center [112, 109] width 75 height 4
click at [75, 115] on div "Quadrado 1:1" at bounding box center [112, 113] width 75 height 4
click at [75, 105] on span "Cinema" at bounding box center [83, 103] width 16 height 6
click at [75, 119] on span "Original" at bounding box center [83, 117] width 16 height 6
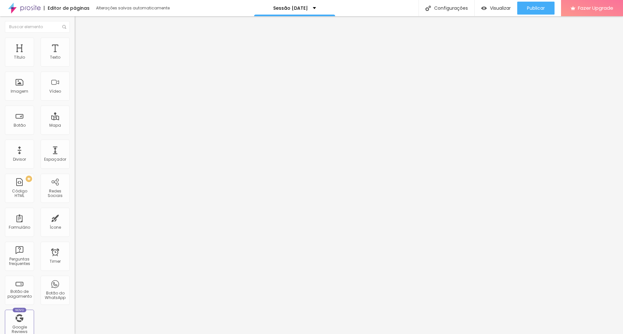
click at [75, 40] on img at bounding box center [78, 41] width 6 height 6
type input "95"
type input "90"
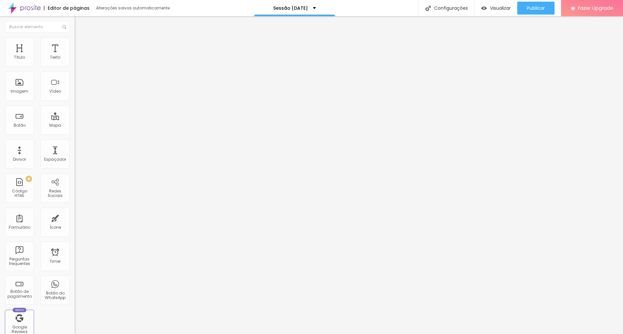
type input "85"
type input "80"
type input "75"
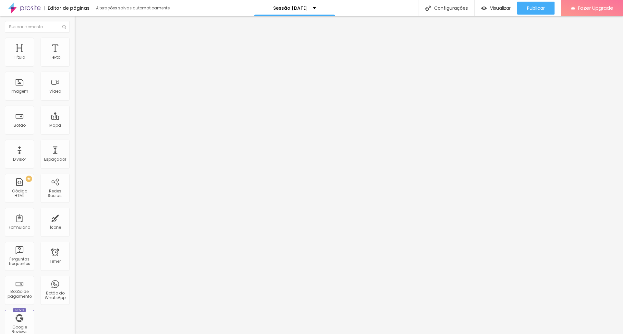
type input "75"
type input "70"
drag, startPoint x: 65, startPoint y: 70, endPoint x: 43, endPoint y: 69, distance: 21.4
click at [75, 66] on input "range" at bounding box center [96, 63] width 42 height 5
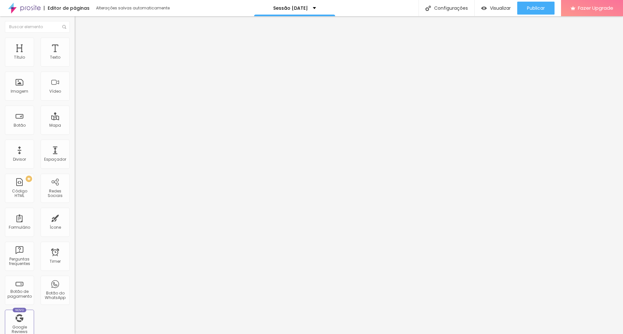
click at [75, 44] on li "Avançado" at bounding box center [112, 47] width 75 height 6
drag, startPoint x: 20, startPoint y: 78, endPoint x: 0, endPoint y: 70, distance: 20.8
click at [75, 218] on input "range" at bounding box center [96, 220] width 42 height 5
drag, startPoint x: 18, startPoint y: 65, endPoint x: 0, endPoint y: 62, distance: 18.5
click at [75, 126] on input "range" at bounding box center [96, 128] width 42 height 5
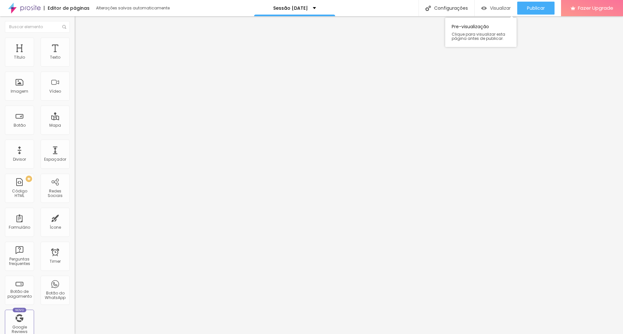
click at [415, 6] on span "Visualizar" at bounding box center [500, 8] width 21 height 5
click at [75, 56] on span "Trocar imagem" at bounding box center [92, 53] width 35 height 6
drag, startPoint x: 566, startPoint y: 149, endPoint x: 558, endPoint y: 140, distance: 12.7
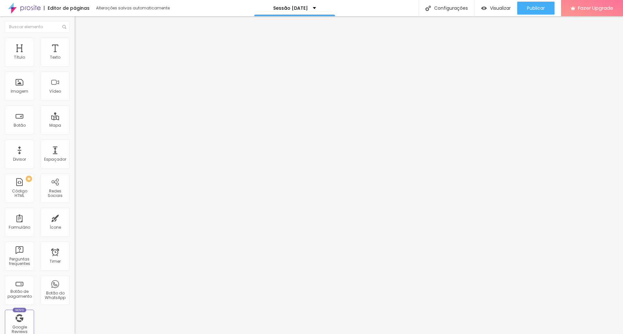
drag, startPoint x: 133, startPoint y: 298, endPoint x: 99, endPoint y: 295, distance: 33.9
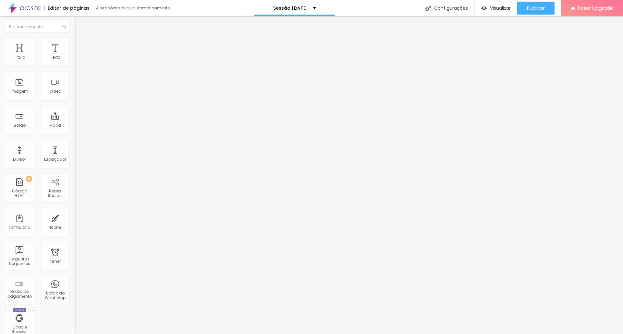
click at [142, 334] on div at bounding box center [311, 338] width 623 height 0
click at [124, 334] on div "Subindo 1/2 arquivos" at bounding box center [311, 336] width 623 height 4
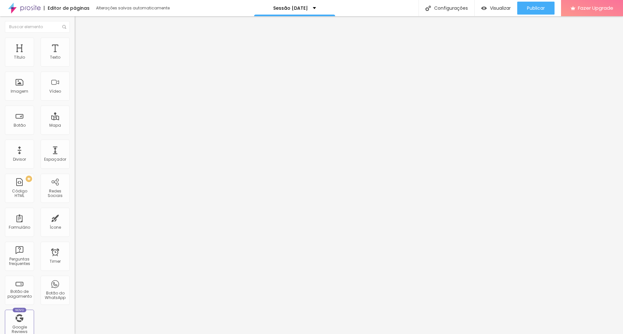
click at [75, 56] on span "Trocar imagem" at bounding box center [92, 53] width 35 height 6
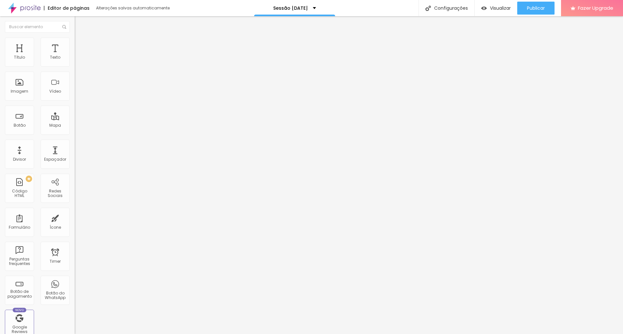
click at [75, 56] on span "Trocar imagem" at bounding box center [92, 53] width 35 height 6
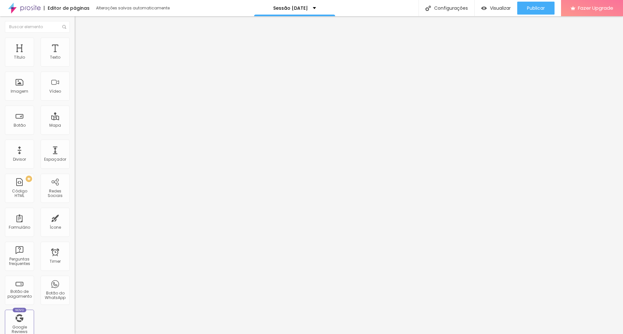
click at [75, 56] on span "Trocar imagem" at bounding box center [92, 53] width 35 height 6
click at [110, 54] on img at bounding box center [112, 53] width 4 height 4
click at [75, 56] on span "Adicionar imagem" at bounding box center [96, 53] width 42 height 6
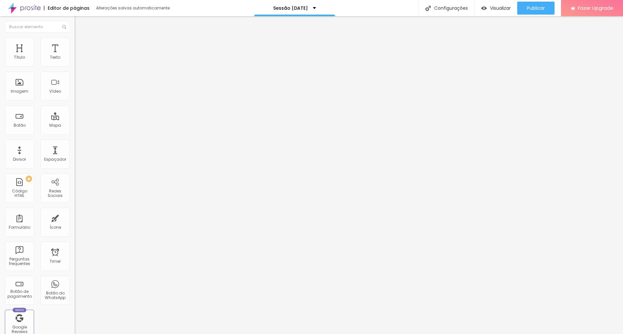
click at [75, 56] on span "Adicionar imagem" at bounding box center [96, 53] width 42 height 6
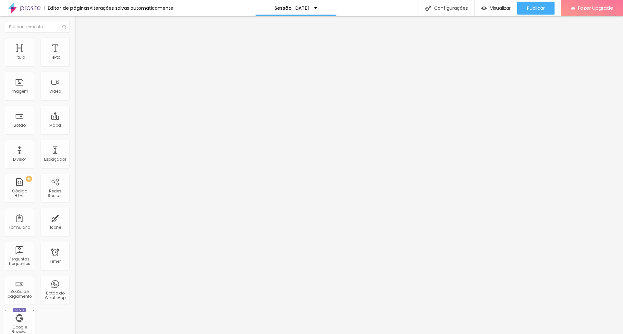
click at [80, 44] on span "Estilo" at bounding box center [85, 42] width 10 height 6
type input "70"
type input "75"
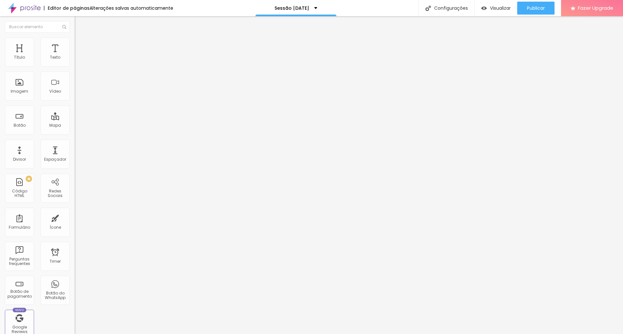
type input "80"
type input "95"
type input "100"
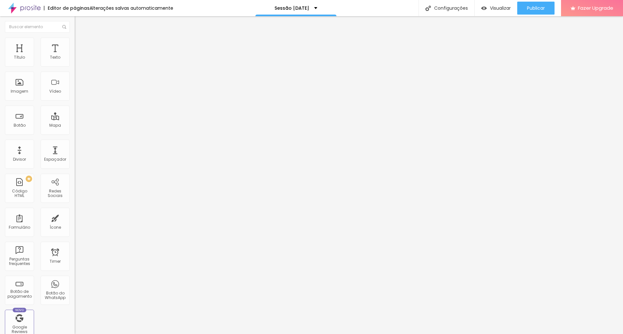
drag, startPoint x: 43, startPoint y: 71, endPoint x: 76, endPoint y: 72, distance: 32.8
type input "100"
click at [76, 66] on input "range" at bounding box center [96, 63] width 42 height 5
type input "3"
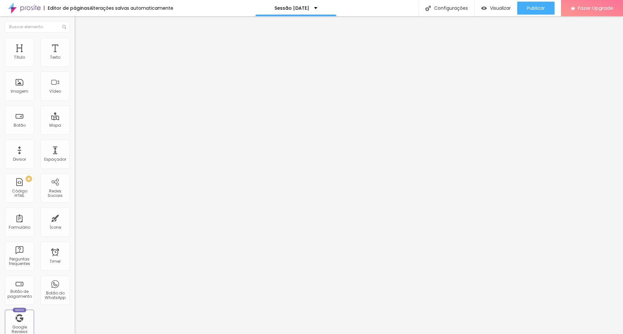
type input "8"
type input "18"
type input "35"
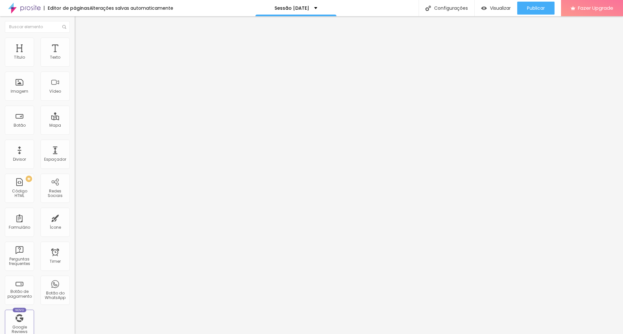
type input "35"
type input "48"
type input "63"
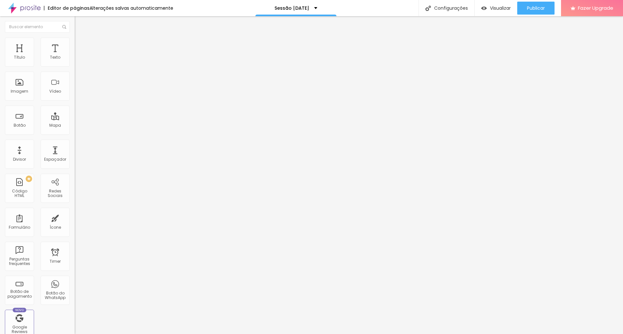
type input "86"
type input "104"
type input "120"
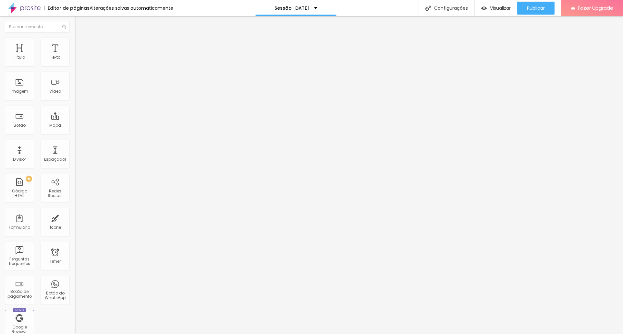
type input "120"
type input "140"
type input "161"
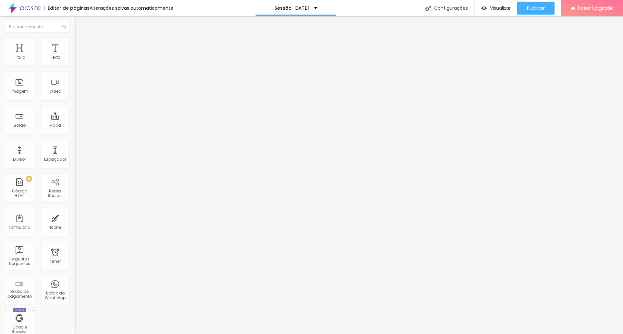
type input "181"
type input "200"
drag, startPoint x: 16, startPoint y: 83, endPoint x: 83, endPoint y: 87, distance: 67.9
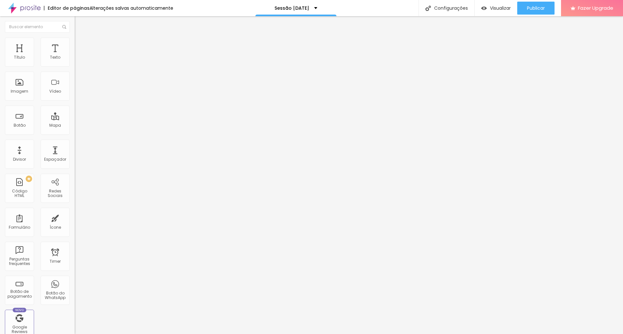
click at [83, 142] on input "range" at bounding box center [96, 144] width 42 height 5
type input "176"
type input "173"
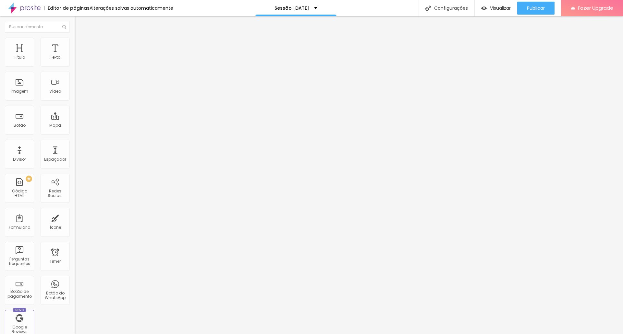
type input "166"
type input "158"
type input "148"
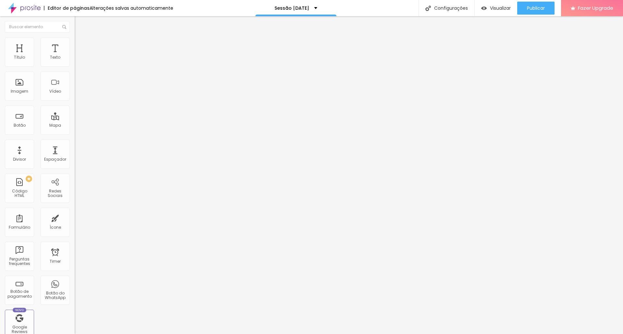
type input "148"
type input "140"
type input "130"
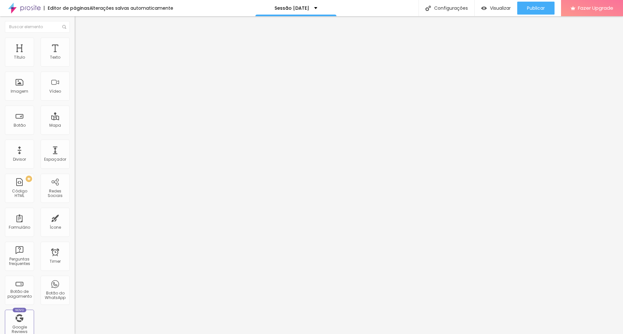
type input "125"
type input "122"
type input "120"
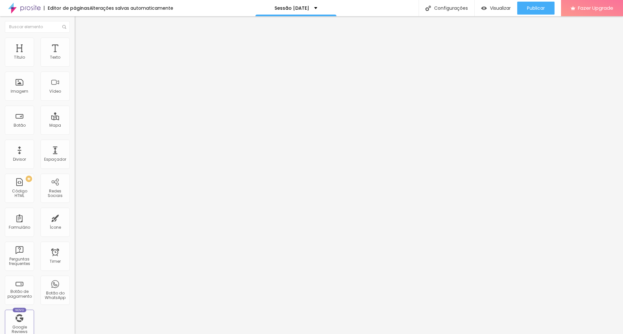
type input "120"
drag, startPoint x: 50, startPoint y: 82, endPoint x: 39, endPoint y: 81, distance: 11.8
type input "118"
click at [75, 142] on input "range" at bounding box center [96, 144] width 42 height 5
type input "118"
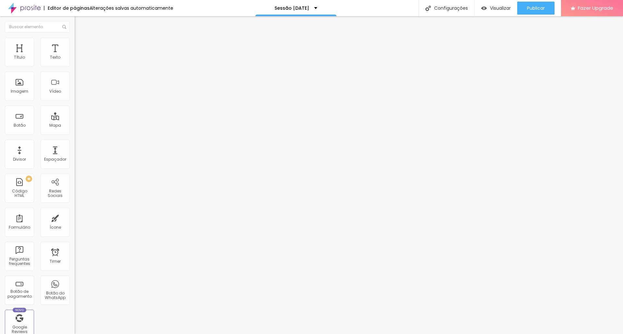
type input "115"
type input "114"
type input "109"
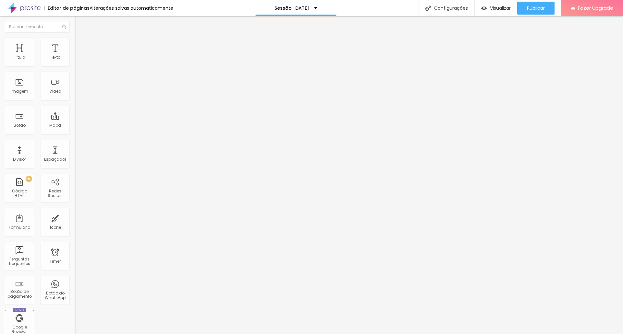
type input "109"
type input "102"
type input "92"
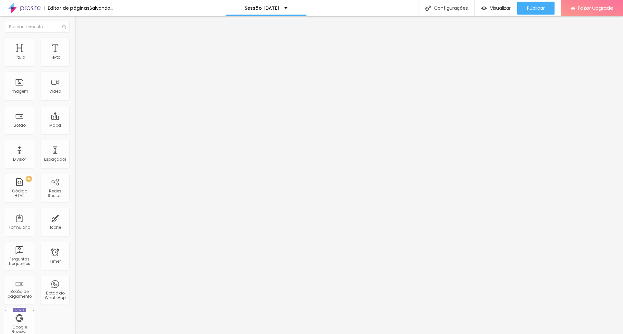
type input "84"
type input "77"
type input "69"
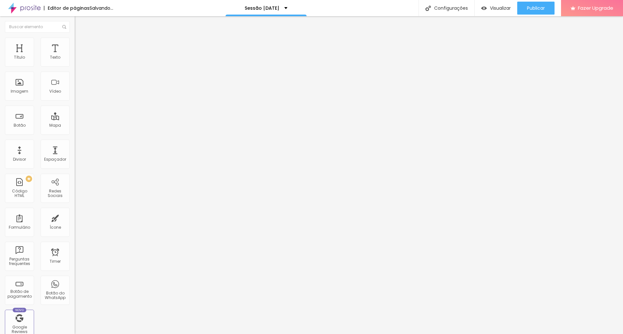
type input "69"
type input "64"
type input "48"
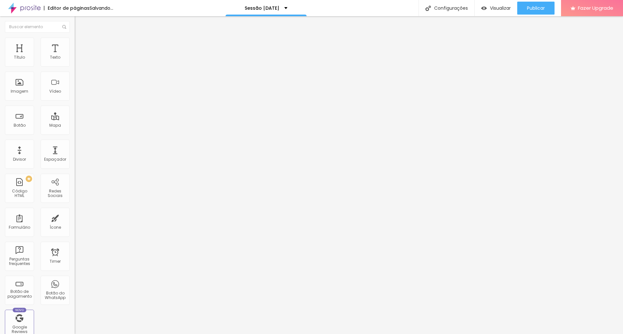
type input "35"
type input "20"
type input "0"
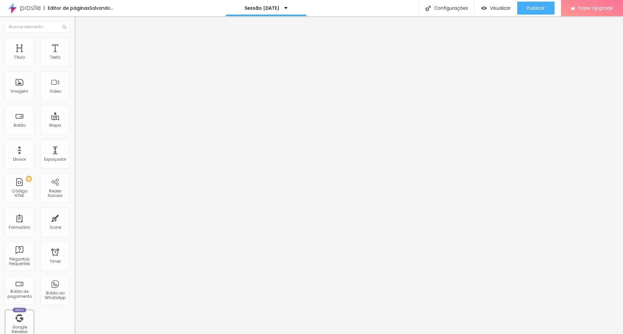
type input "0"
drag, startPoint x: 33, startPoint y: 82, endPoint x: 0, endPoint y: 76, distance: 33.8
type input "0"
click at [75, 142] on input "range" at bounding box center [96, 144] width 42 height 5
click at [75, 44] on li "Avançado" at bounding box center [112, 47] width 75 height 6
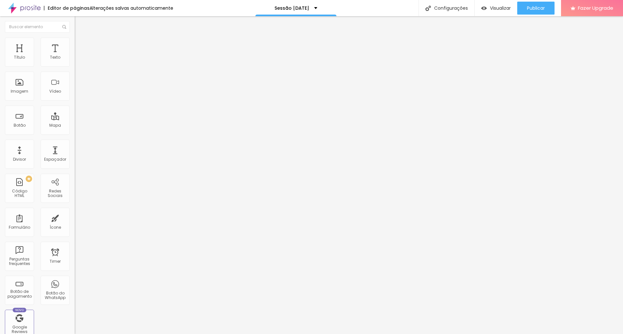
click at [80, 38] on span "Conteúdo" at bounding box center [90, 36] width 20 height 6
click at [75, 56] on span "Trocar imagem" at bounding box center [92, 53] width 35 height 6
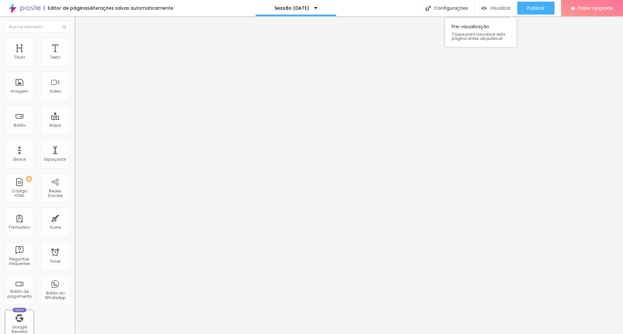
click at [479, 8] on button "Visualizar" at bounding box center [495, 8] width 42 height 13
click at [75, 56] on span "Trocar imagem" at bounding box center [92, 53] width 35 height 6
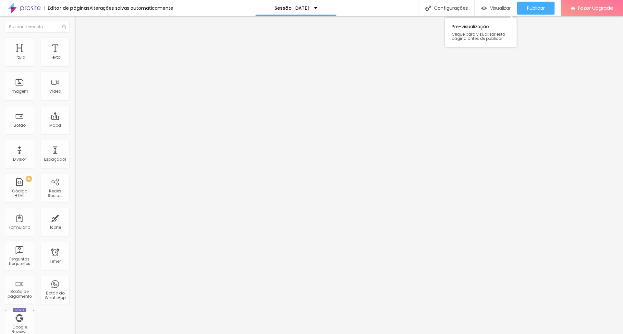
click at [490, 7] on span "Visualizar" at bounding box center [500, 8] width 21 height 5
click at [75, 42] on li "Estilo" at bounding box center [112, 41] width 75 height 6
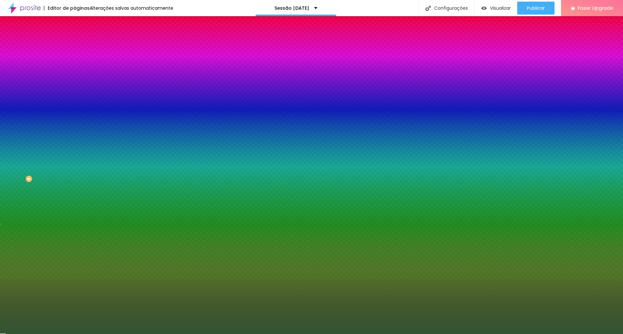
click at [80, 46] on span "Avançado" at bounding box center [90, 49] width 21 height 6
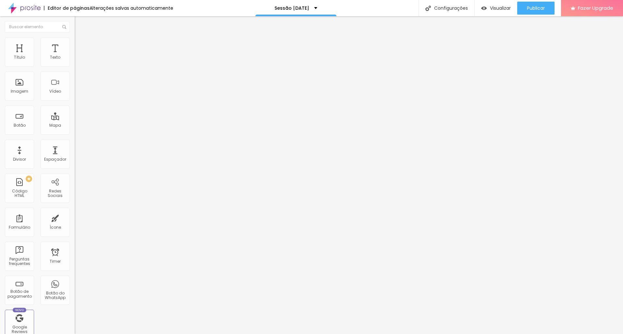
type input "34"
type input "39"
type input "44"
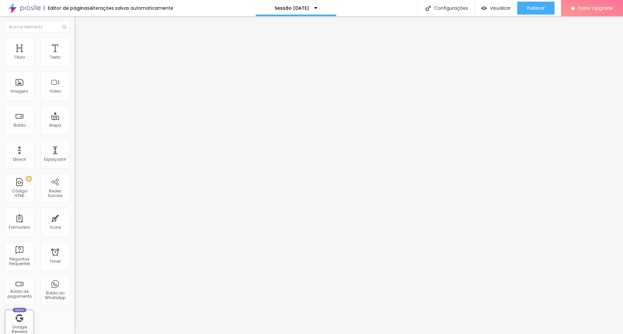
type input "44"
type input "50"
type input "55"
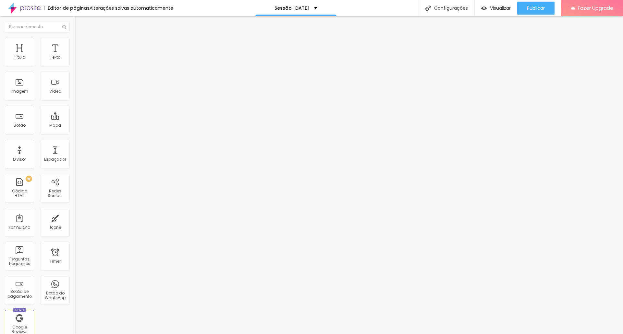
type input "60"
type input "65"
type input "71"
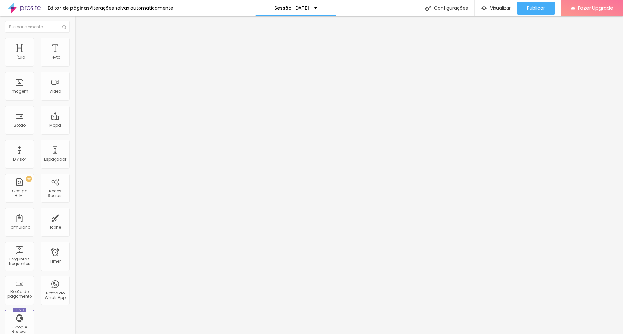
type input "71"
type input "65"
type input "60"
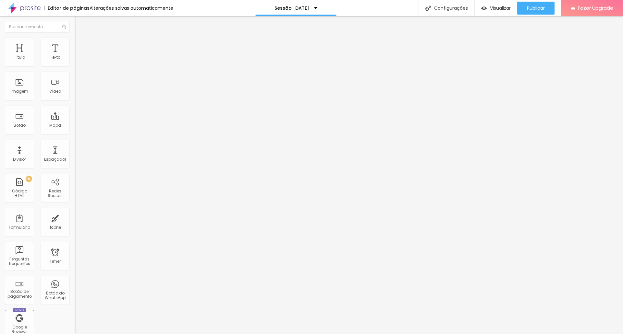
type input "50"
type input "44"
type input "39"
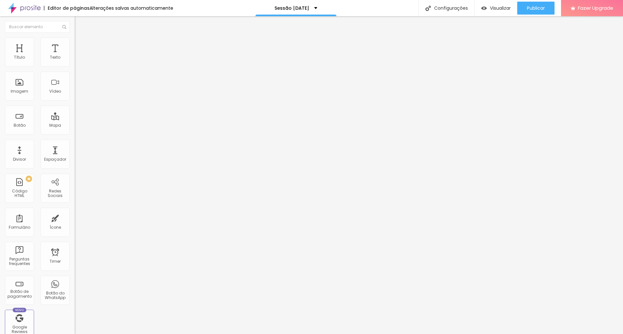
type input "39"
type input "34"
type input "28"
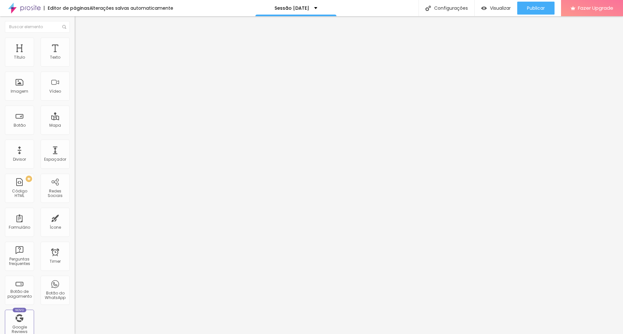
type input "23"
type input "18"
type input "13"
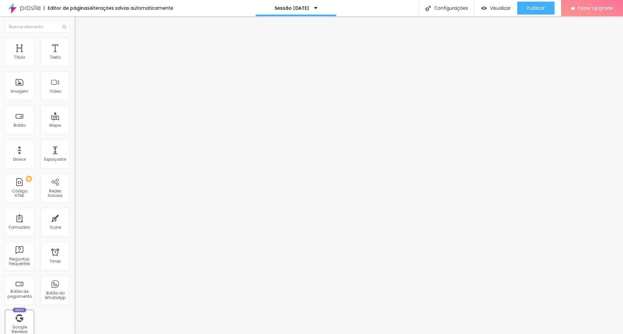
type input "13"
drag, startPoint x: 16, startPoint y: 77, endPoint x: 15, endPoint y: 82, distance: 4.3
click at [75, 218] on input "range" at bounding box center [96, 220] width 42 height 5
click at [75, 44] on li "Avançado" at bounding box center [112, 47] width 75 height 6
click at [79, 24] on div "Editar Seção" at bounding box center [98, 23] width 38 height 5
